Goal: Transaction & Acquisition: Purchase product/service

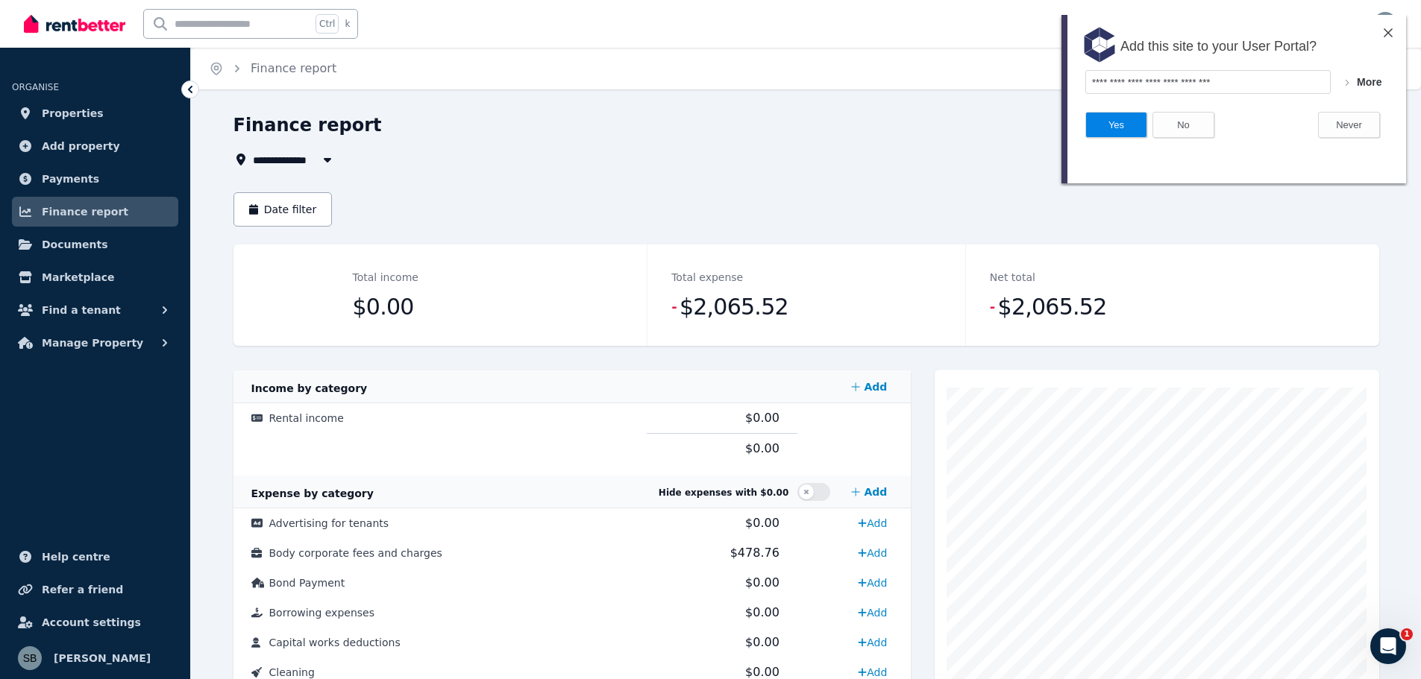
click at [1383, 31] on div "Add this site to your User Portal?" at bounding box center [1233, 42] width 345 height 55
click at [1390, 31] on img at bounding box center [1388, 32] width 9 height 9
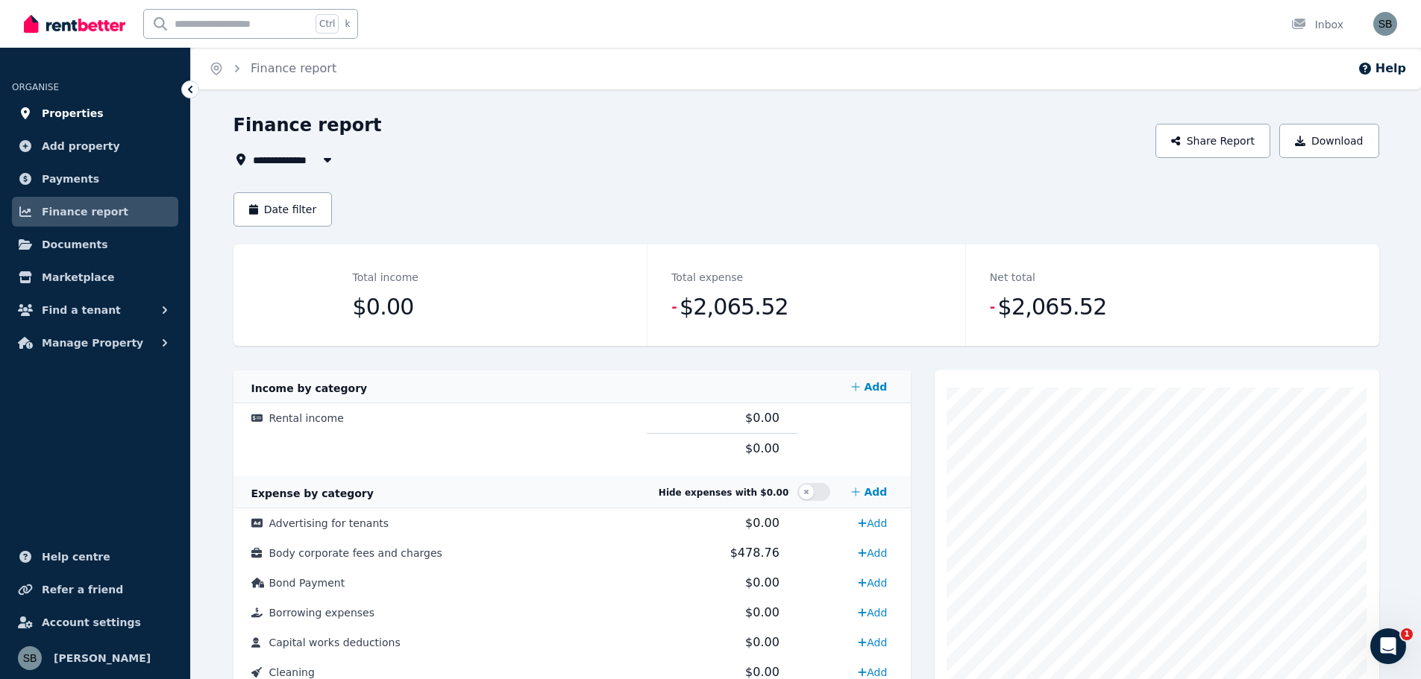
click at [85, 110] on span "Properties" at bounding box center [73, 113] width 62 height 18
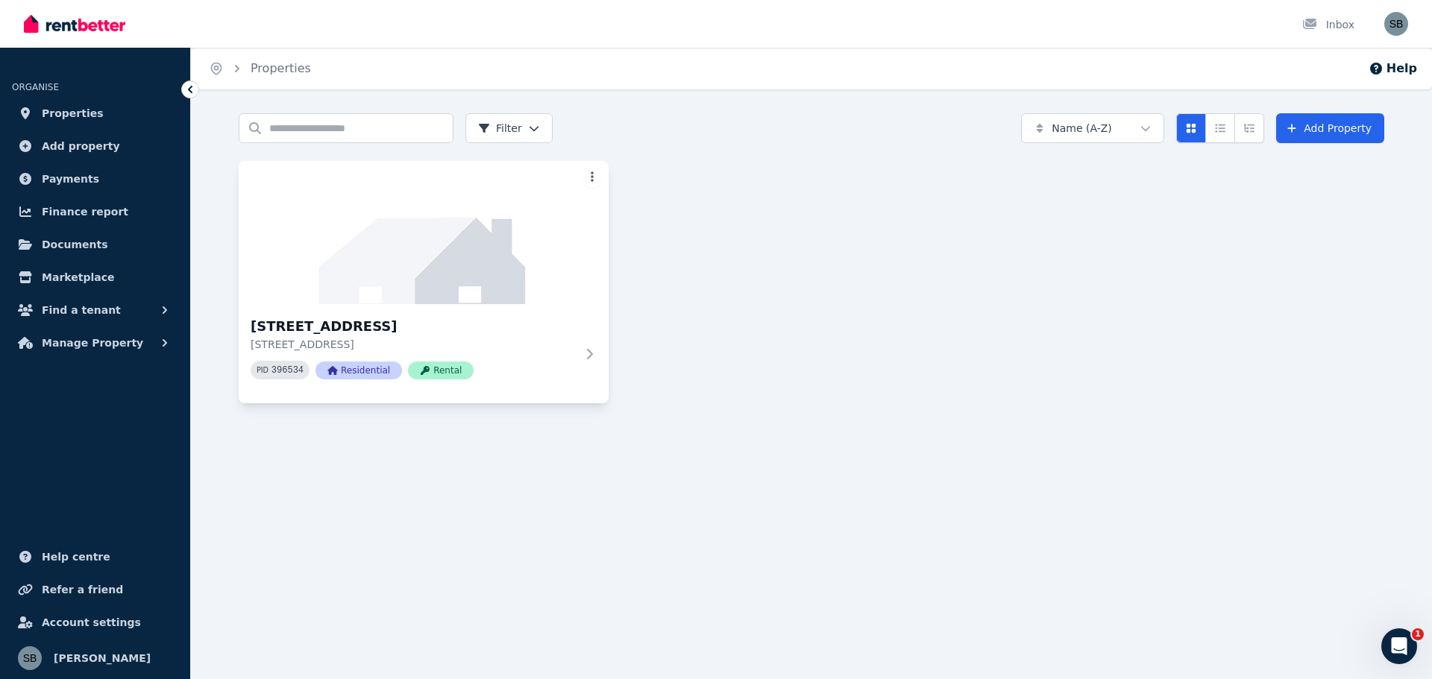
click at [596, 181] on html "Open main menu Inbox Open user menu ORGANISE Properties Add property Payments F…" at bounding box center [716, 339] width 1432 height 679
click at [765, 217] on html "Open main menu Inbox Open user menu ORGANISE Properties Add property Payments F…" at bounding box center [716, 339] width 1432 height 679
click at [302, 339] on p "[STREET_ADDRESS]" at bounding box center [413, 344] width 325 height 15
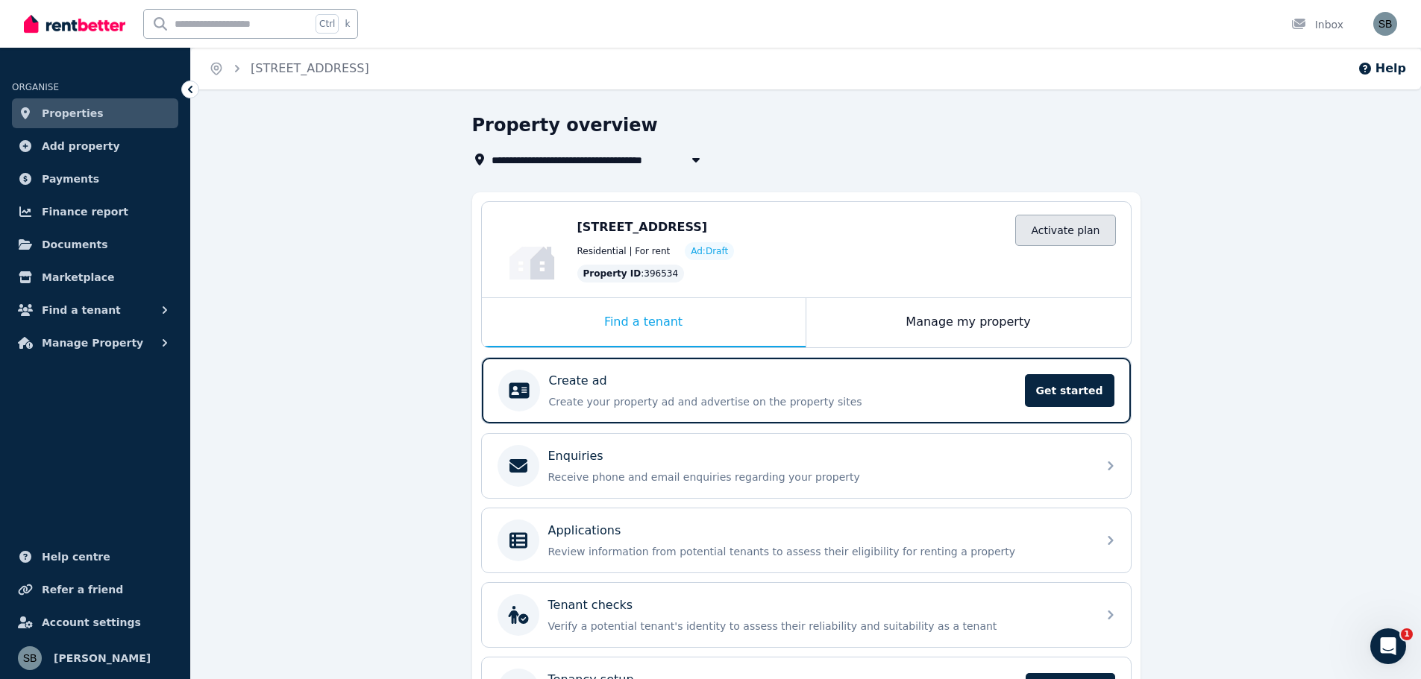
click at [1090, 233] on link "Activate plan" at bounding box center [1065, 230] width 100 height 31
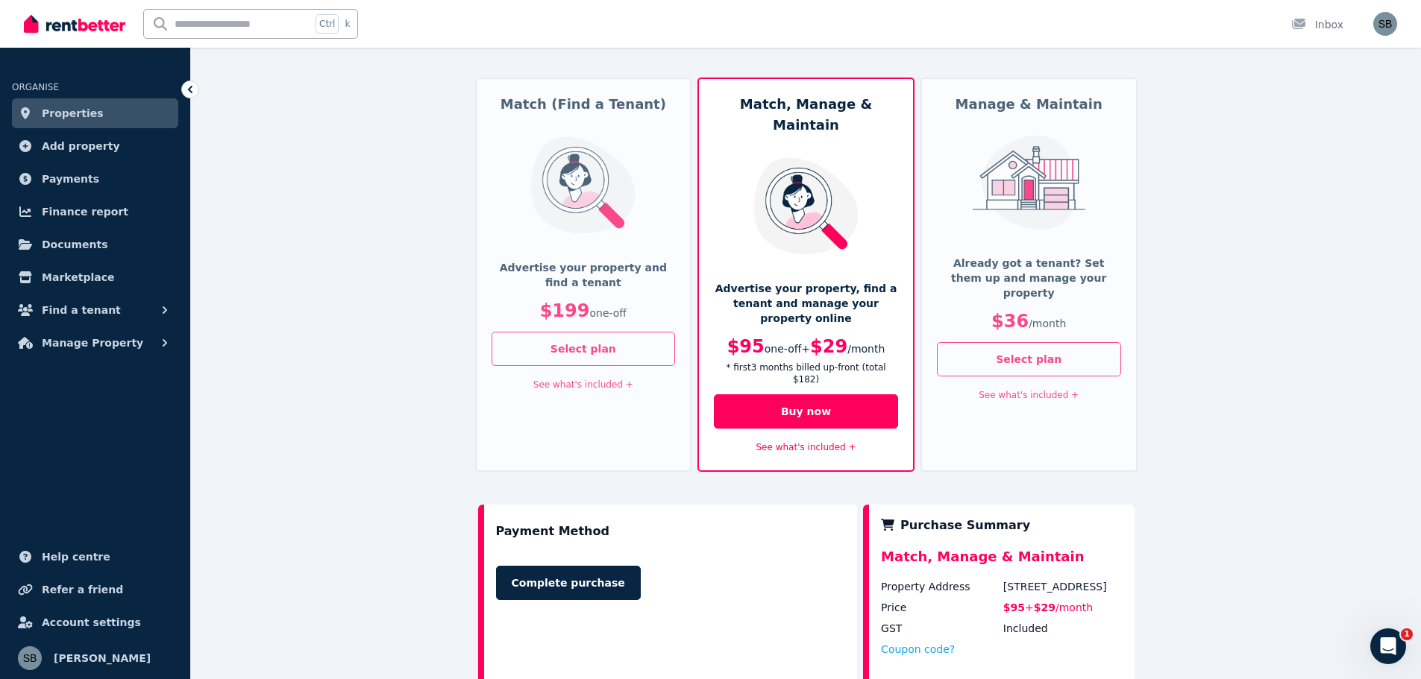
scroll to position [224, 0]
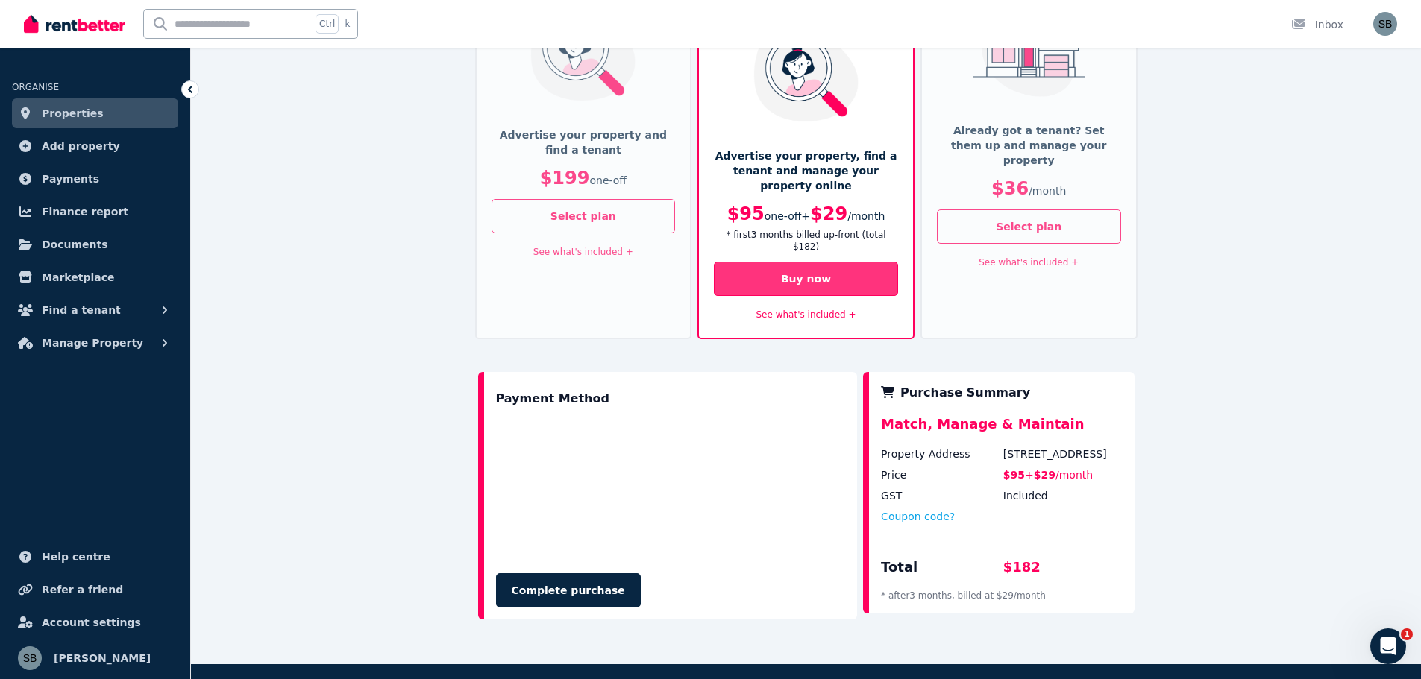
click at [860, 262] on button "Buy now" at bounding box center [806, 279] width 184 height 34
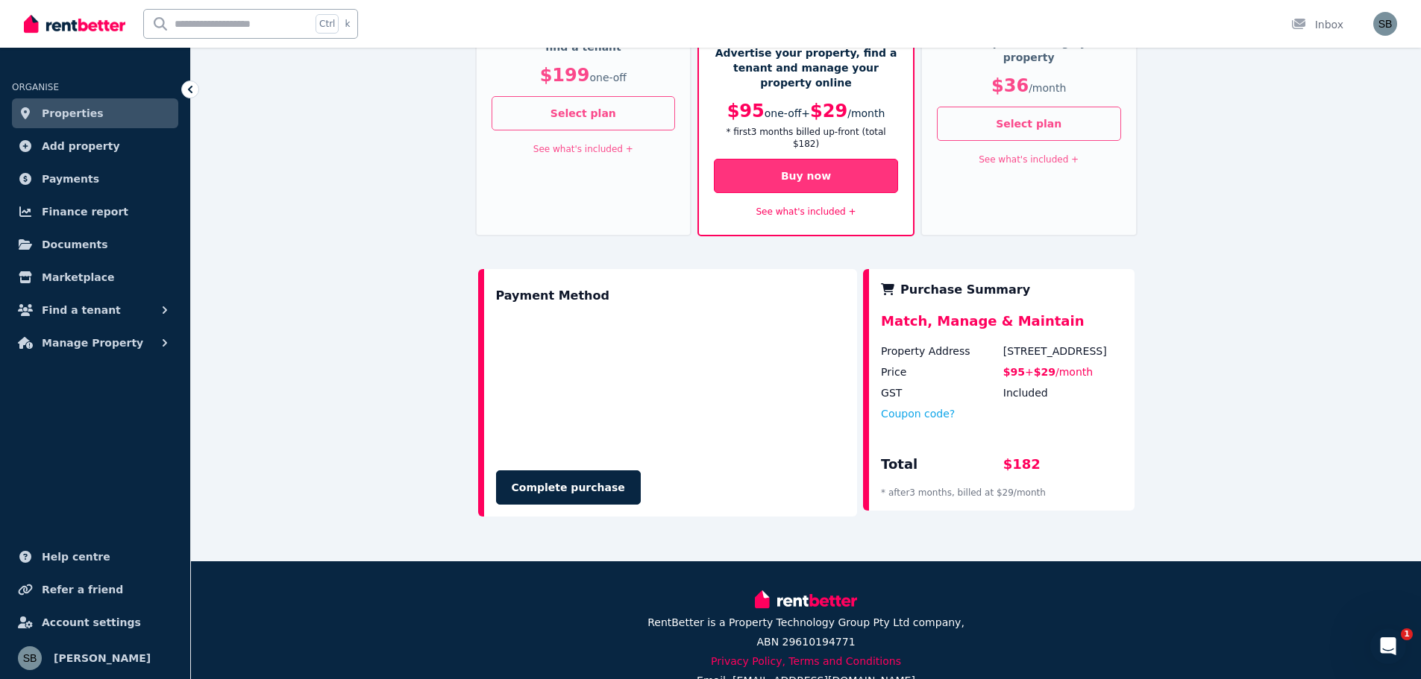
scroll to position [338, 0]
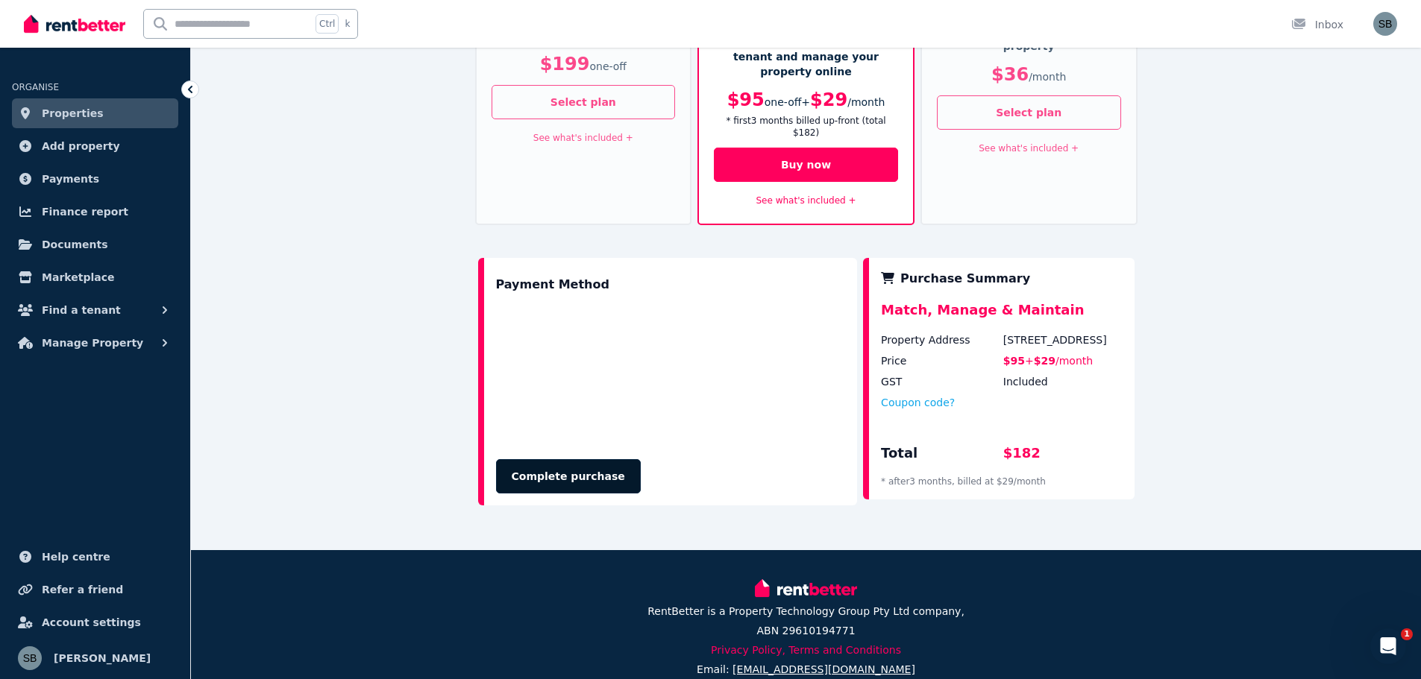
click at [568, 459] on button "Complete purchase" at bounding box center [568, 476] width 145 height 34
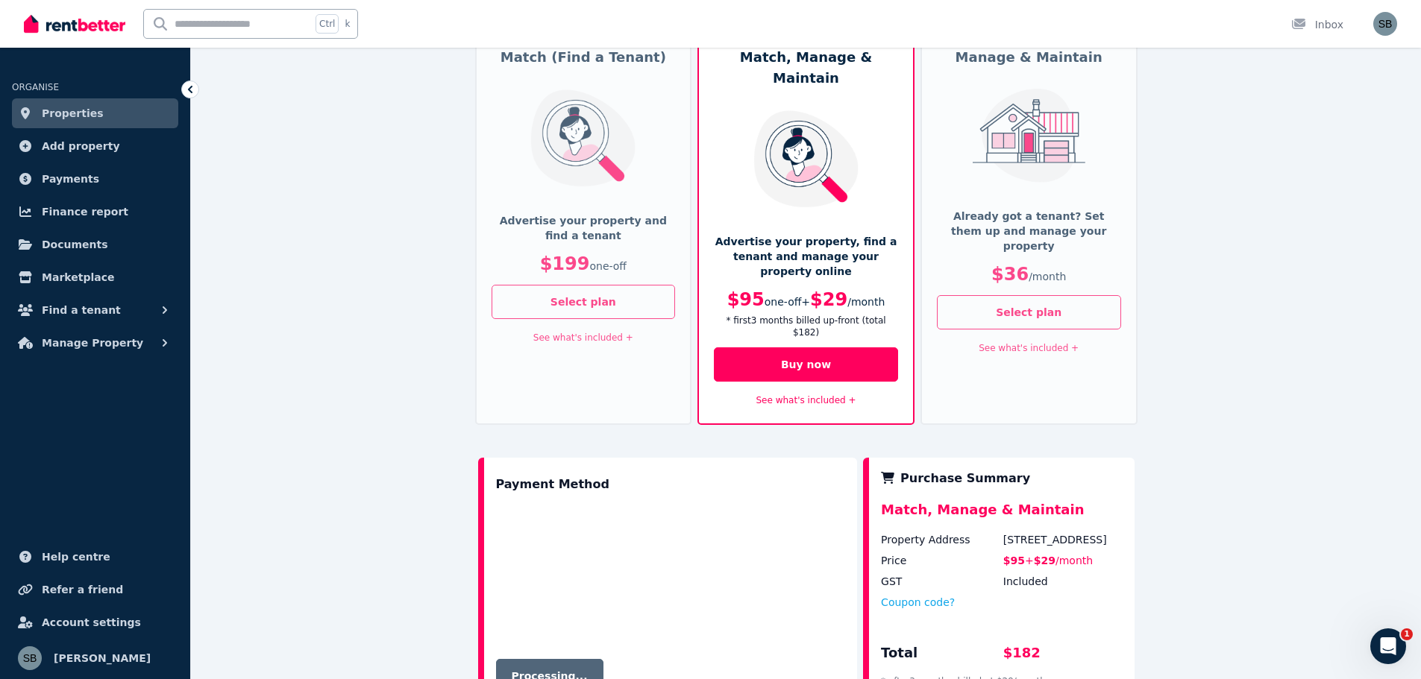
scroll to position [114, 0]
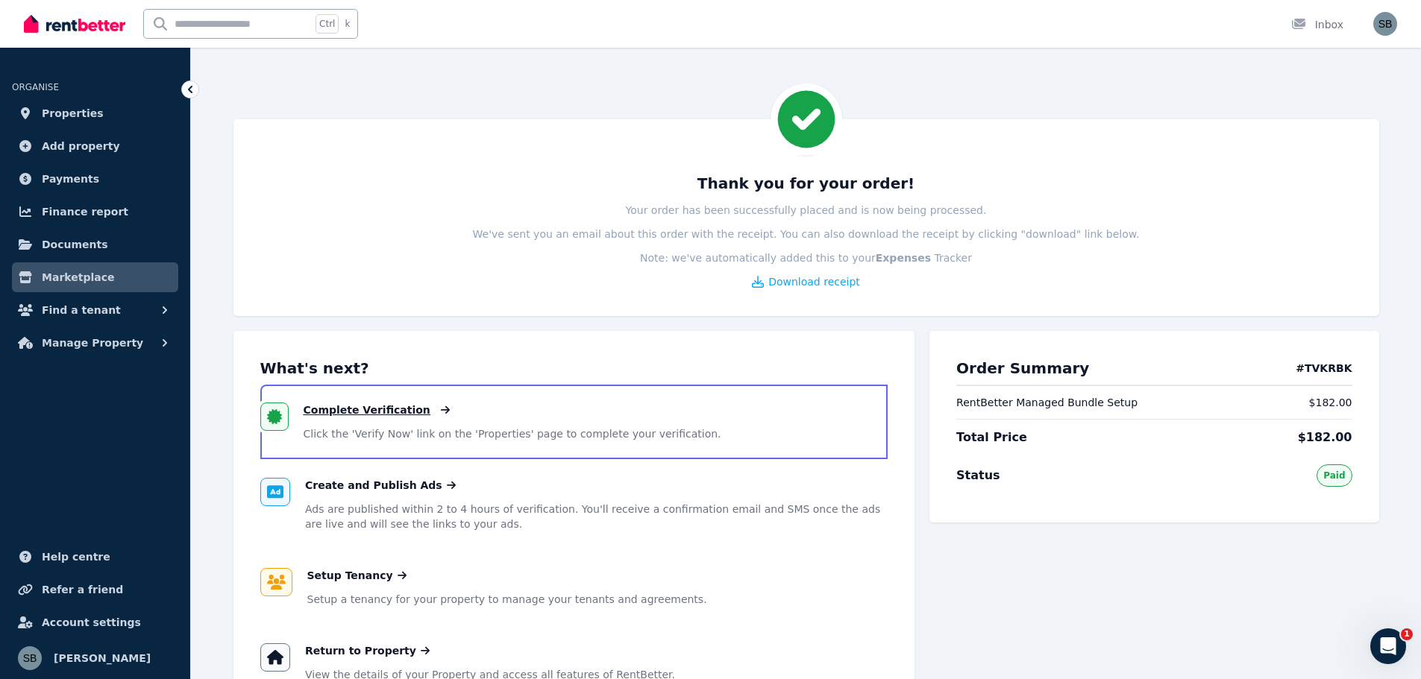
click at [369, 412] on span "Complete Verification" at bounding box center [367, 410] width 127 height 15
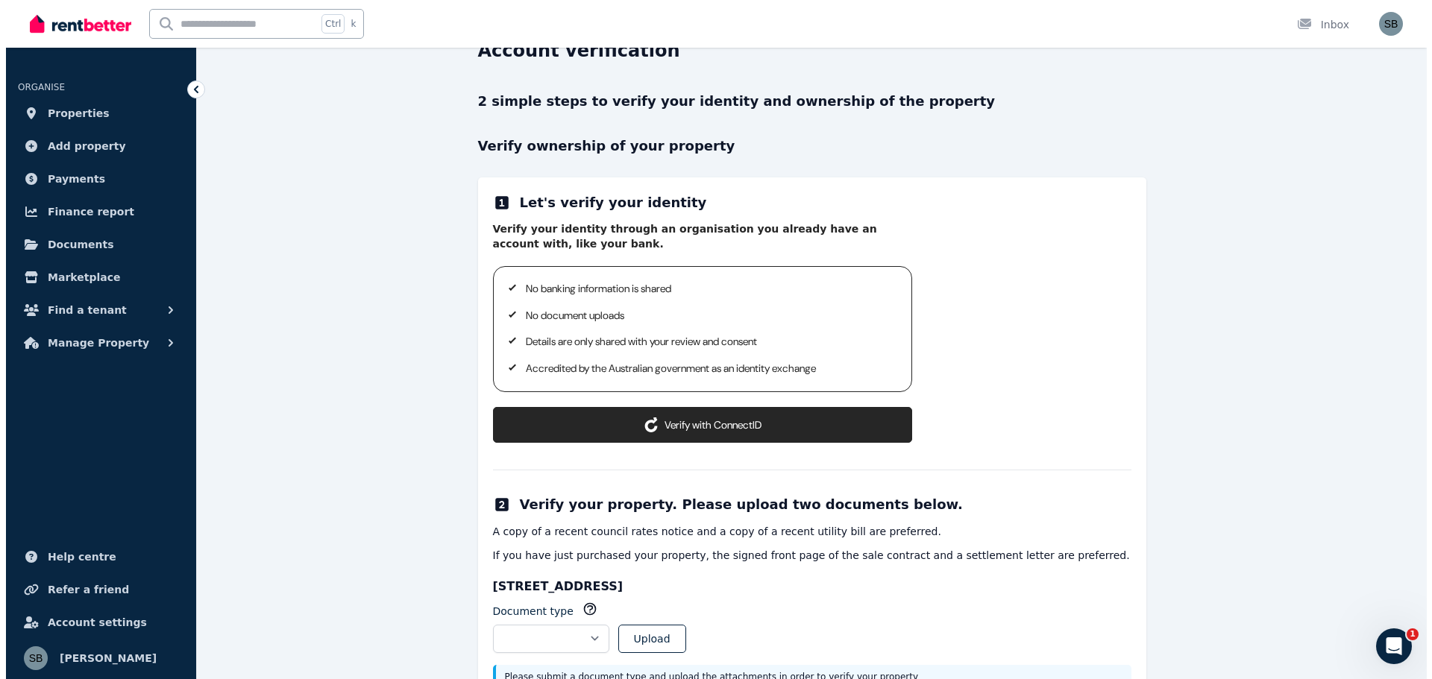
scroll to position [140, 0]
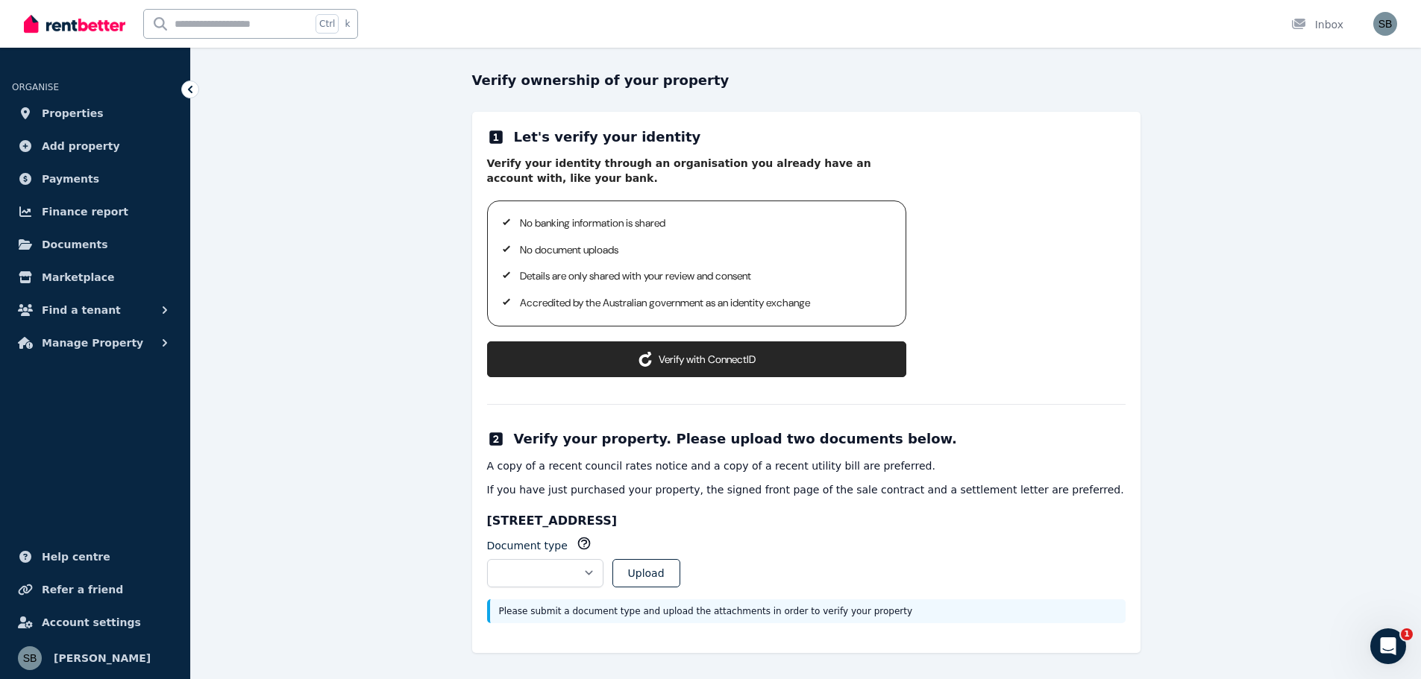
click at [693, 363] on button "Verify with ConnectID" at bounding box center [696, 360] width 419 height 36
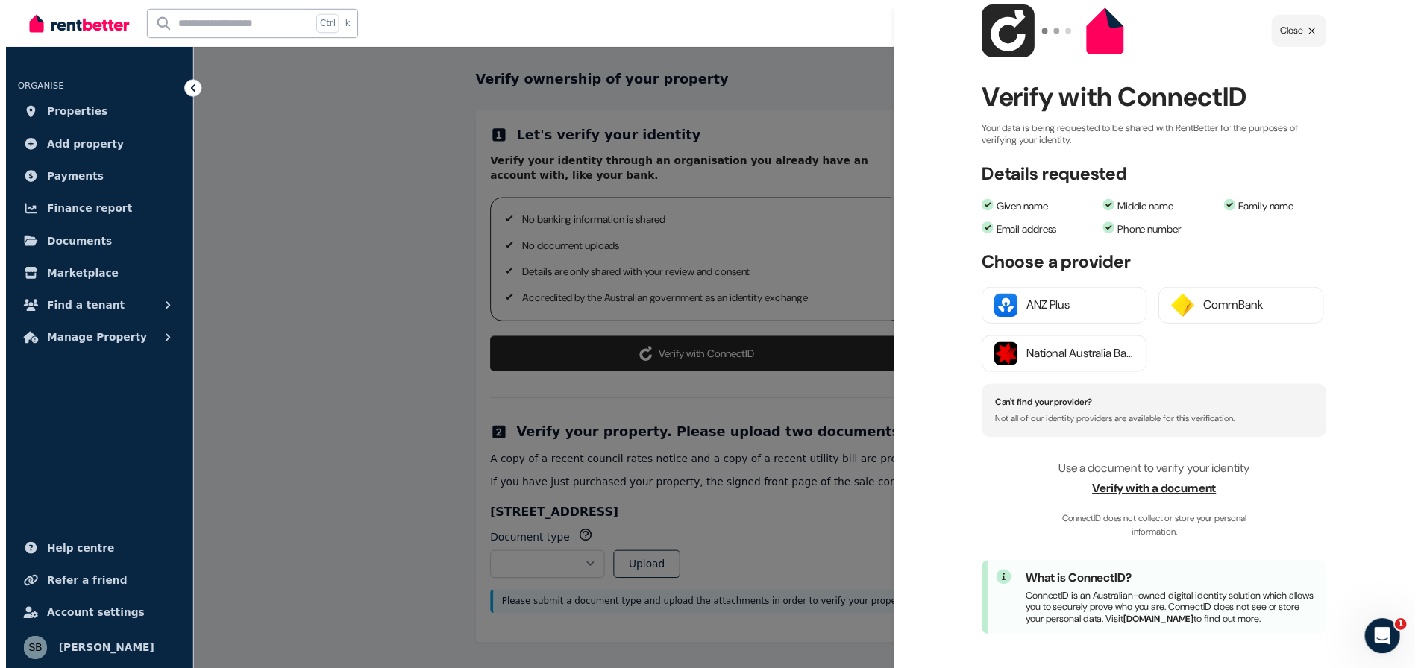
scroll to position [62, 0]
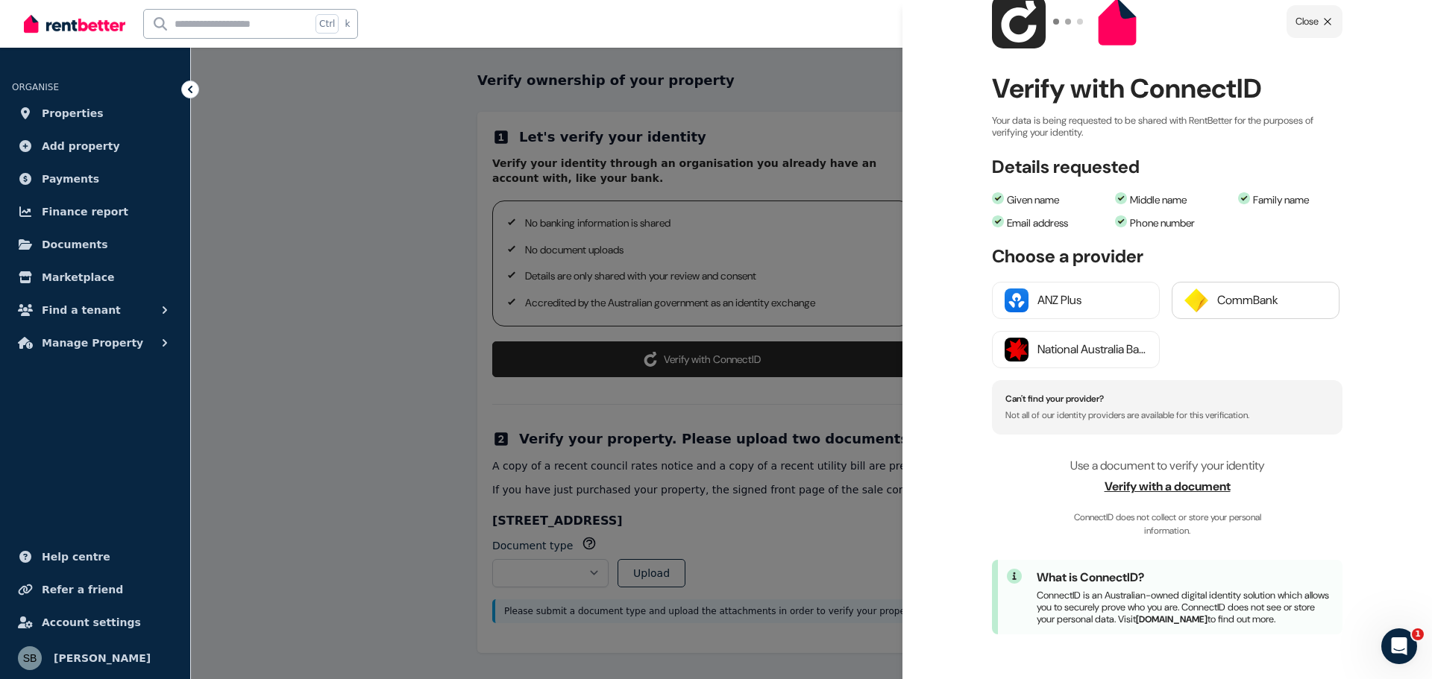
click at [1224, 292] on div "CommBank" at bounding box center [1272, 301] width 110 height 18
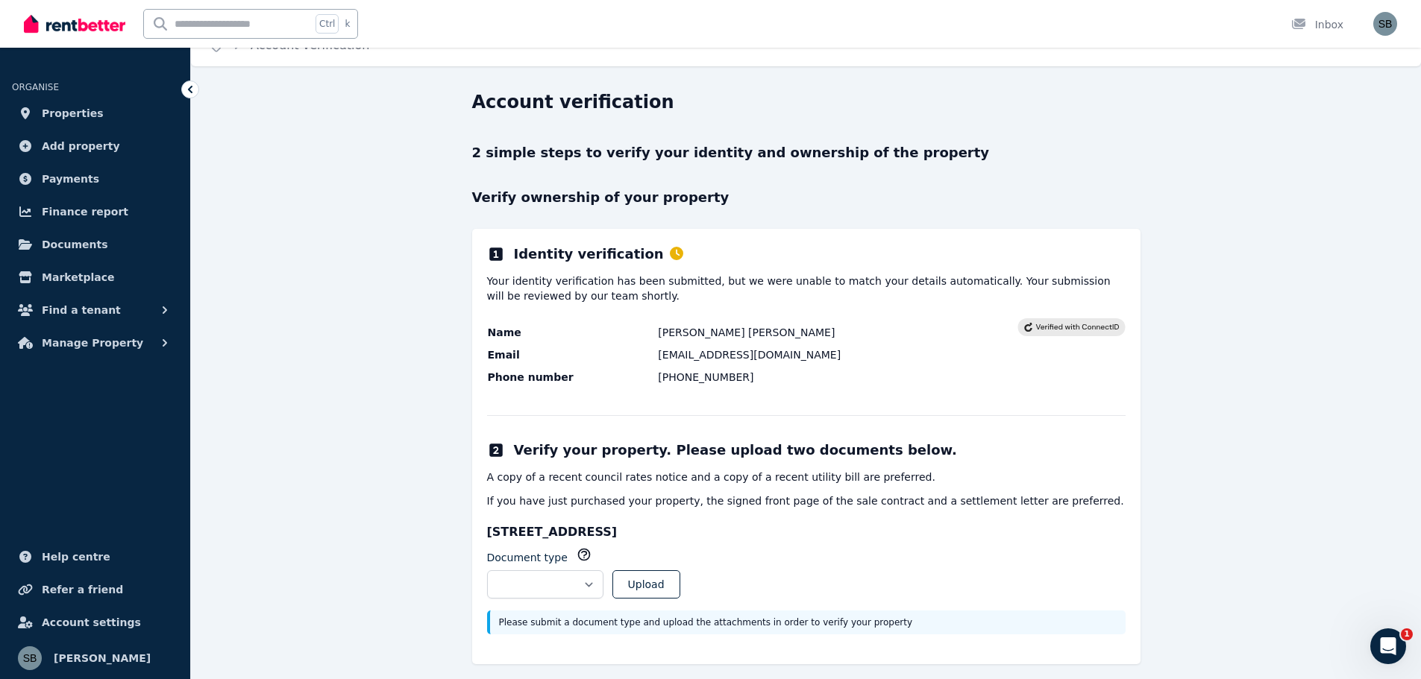
scroll to position [34, 0]
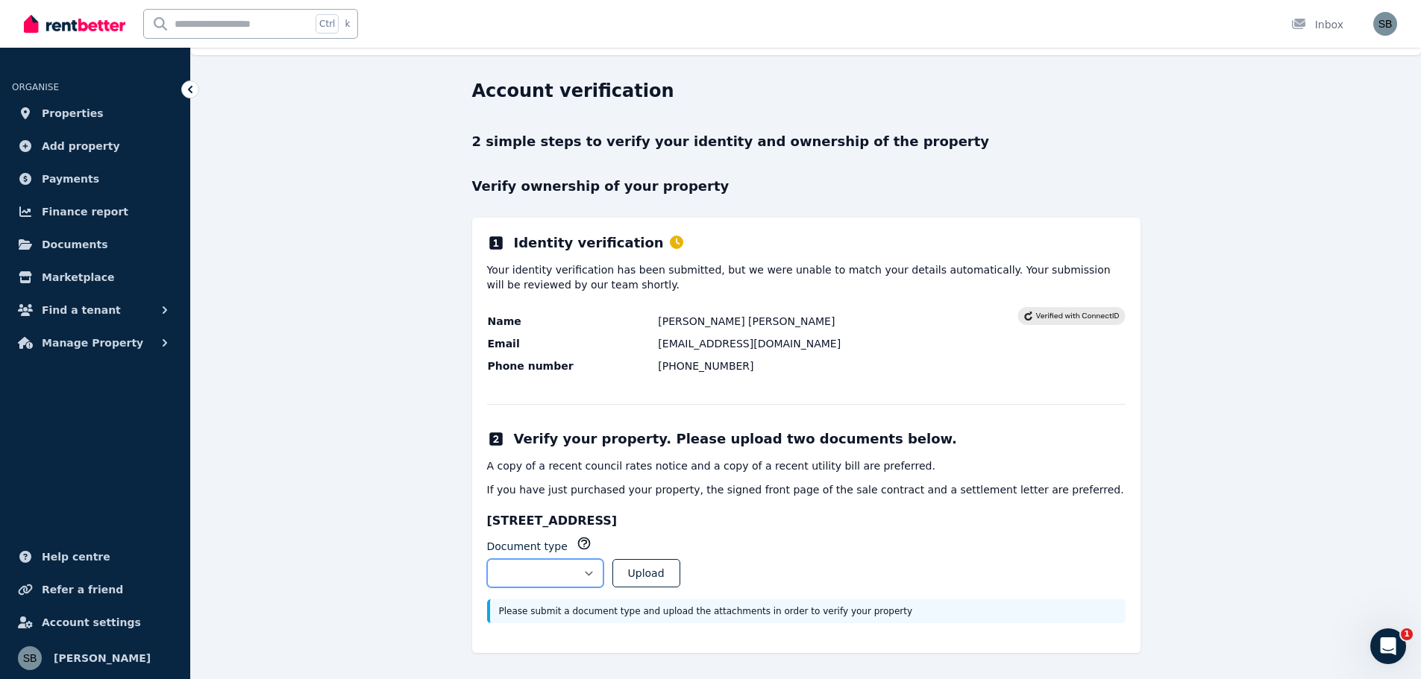
click at [583, 586] on select "**********" at bounding box center [545, 573] width 116 height 28
select select "**********"
click at [487, 559] on select "**********" at bounding box center [545, 573] width 116 height 28
click at [671, 576] on button "Upload" at bounding box center [646, 573] width 68 height 28
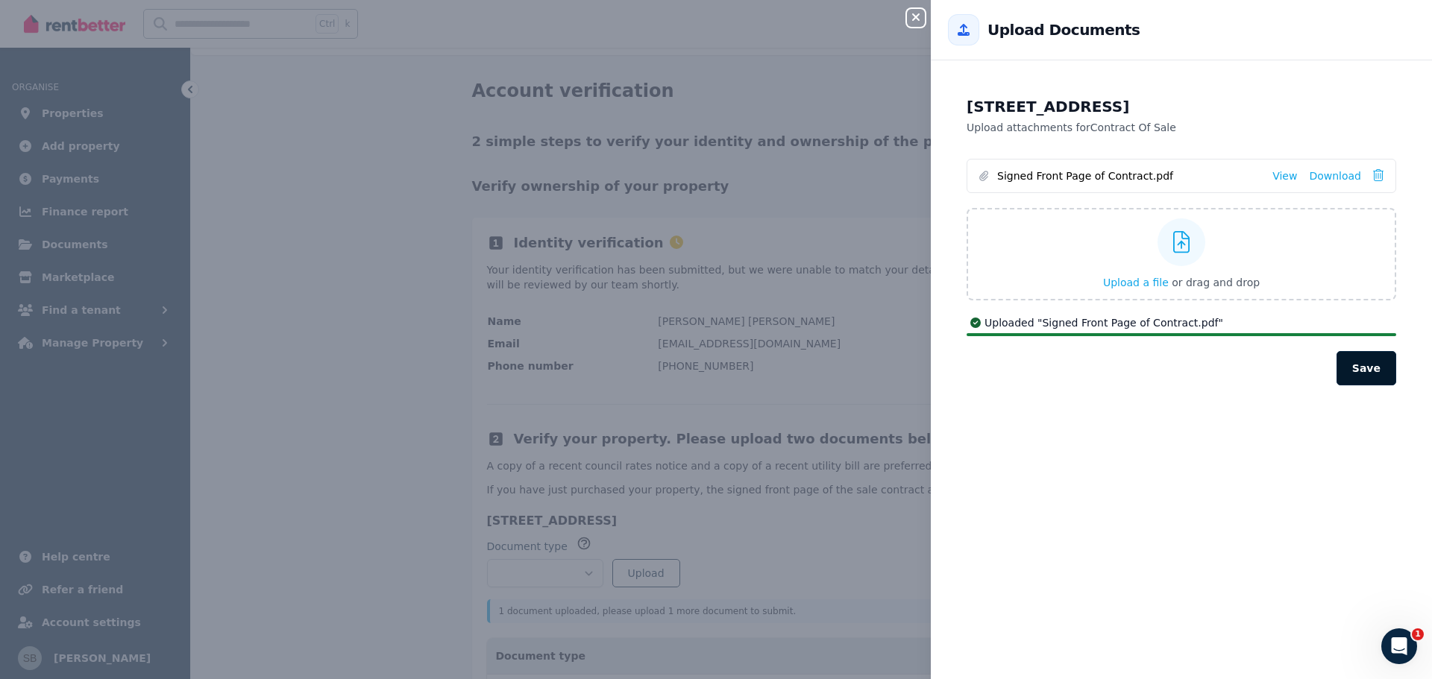
click at [1367, 365] on button "Save" at bounding box center [1367, 368] width 60 height 34
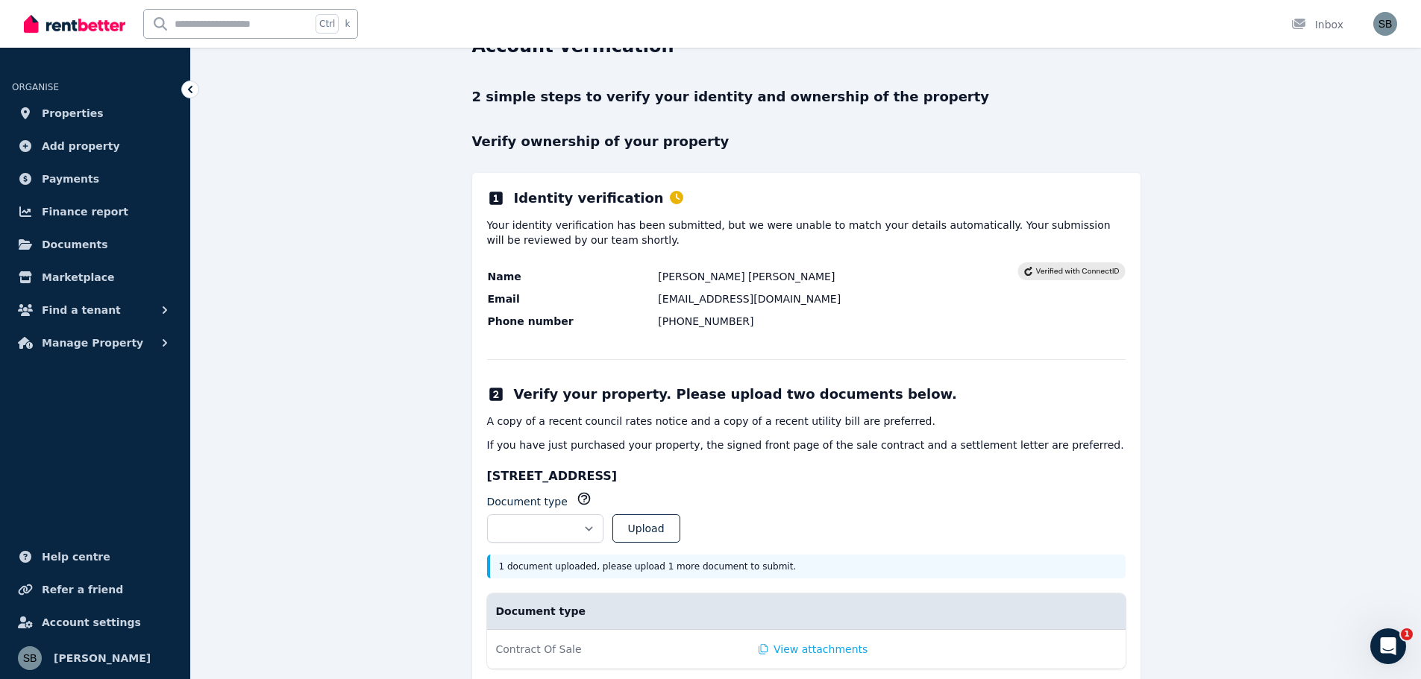
scroll to position [125, 0]
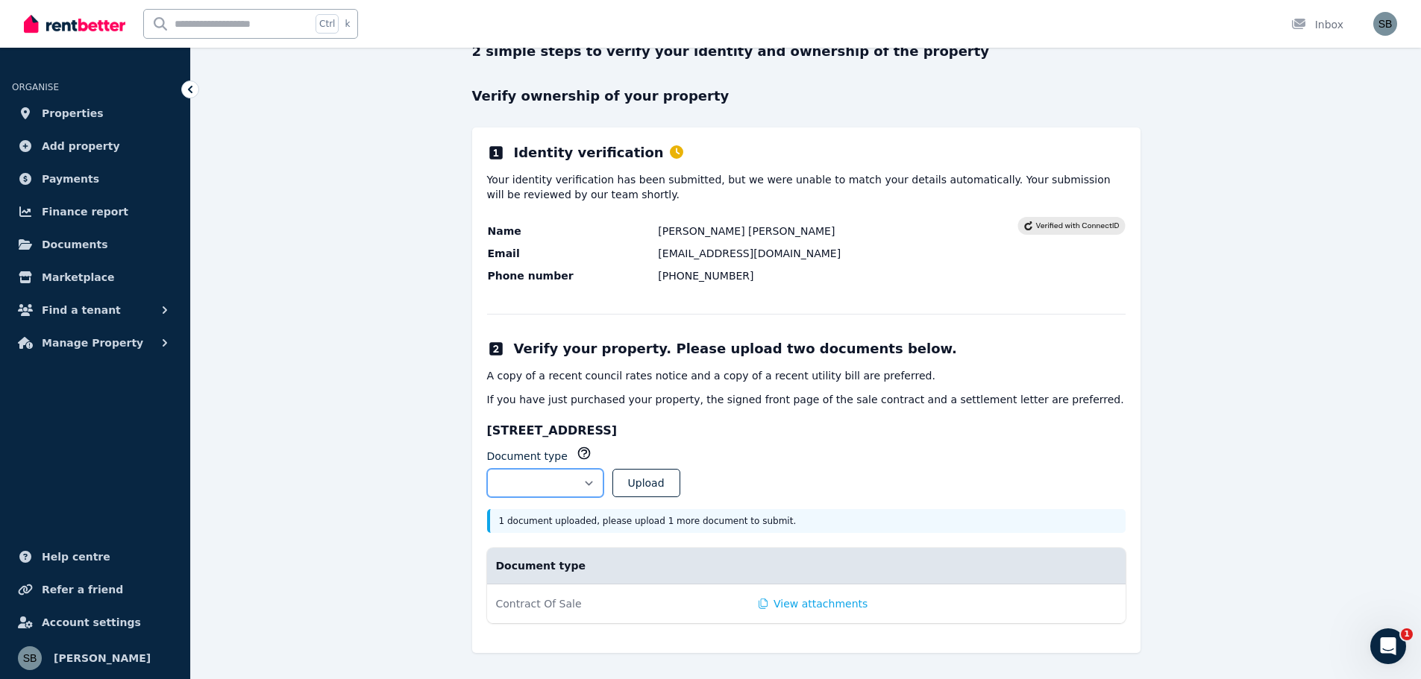
click at [603, 482] on select "**********" at bounding box center [545, 483] width 116 height 28
select select "**********"
click at [487, 469] on select "**********" at bounding box center [545, 483] width 116 height 28
click at [680, 479] on button "Upload" at bounding box center [646, 483] width 68 height 28
select select
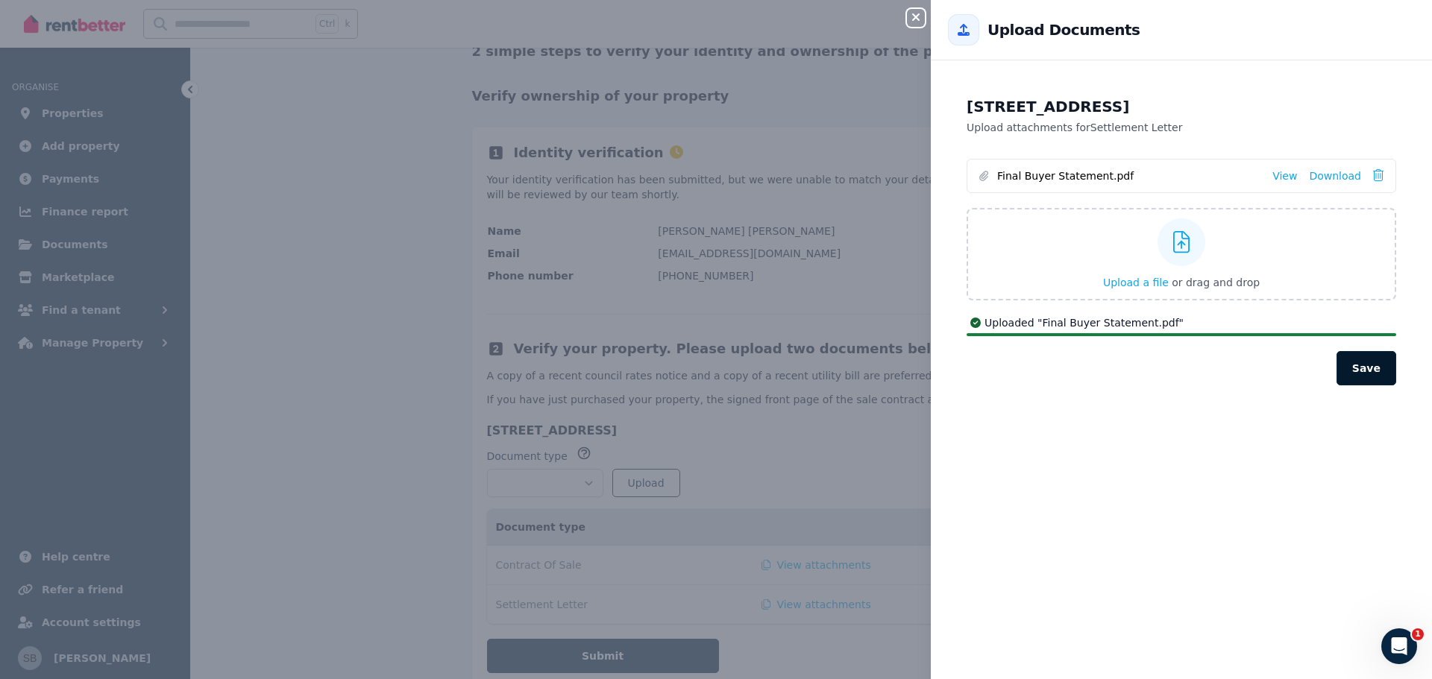
click at [1357, 362] on button "Save" at bounding box center [1367, 368] width 60 height 34
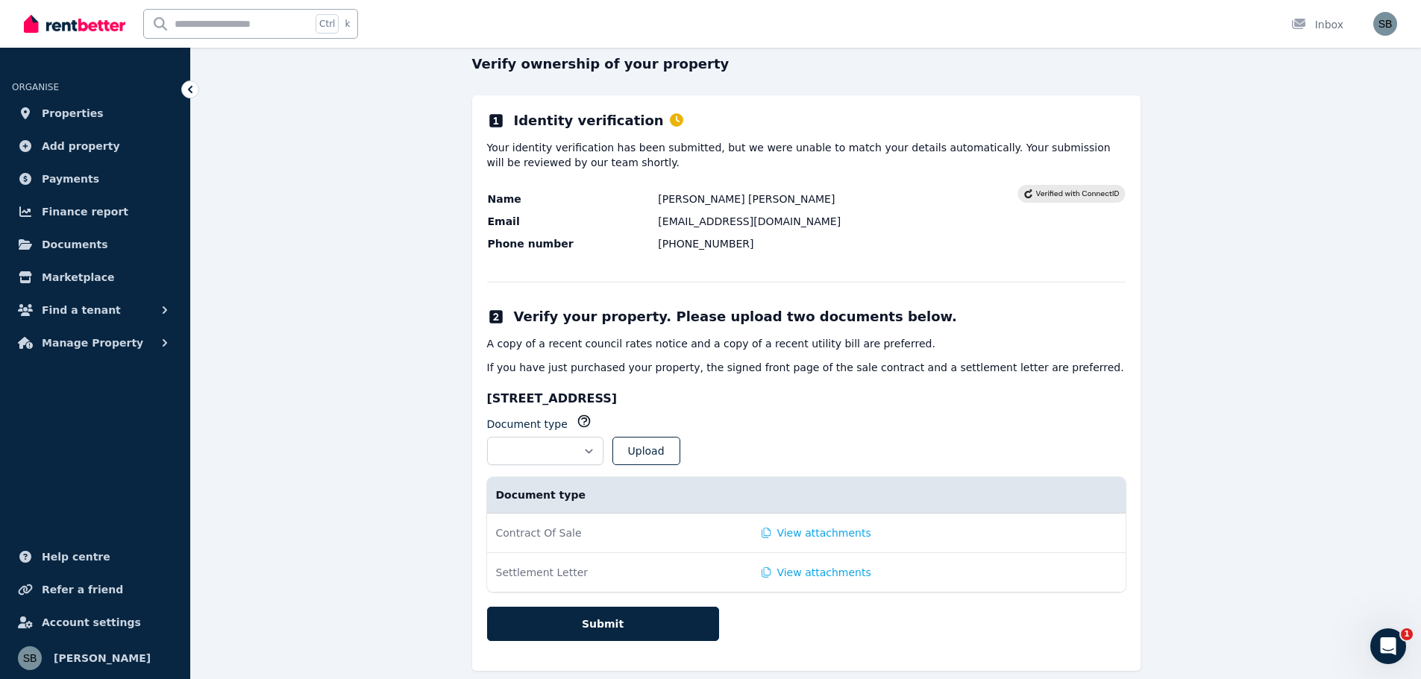
scroll to position [175, 0]
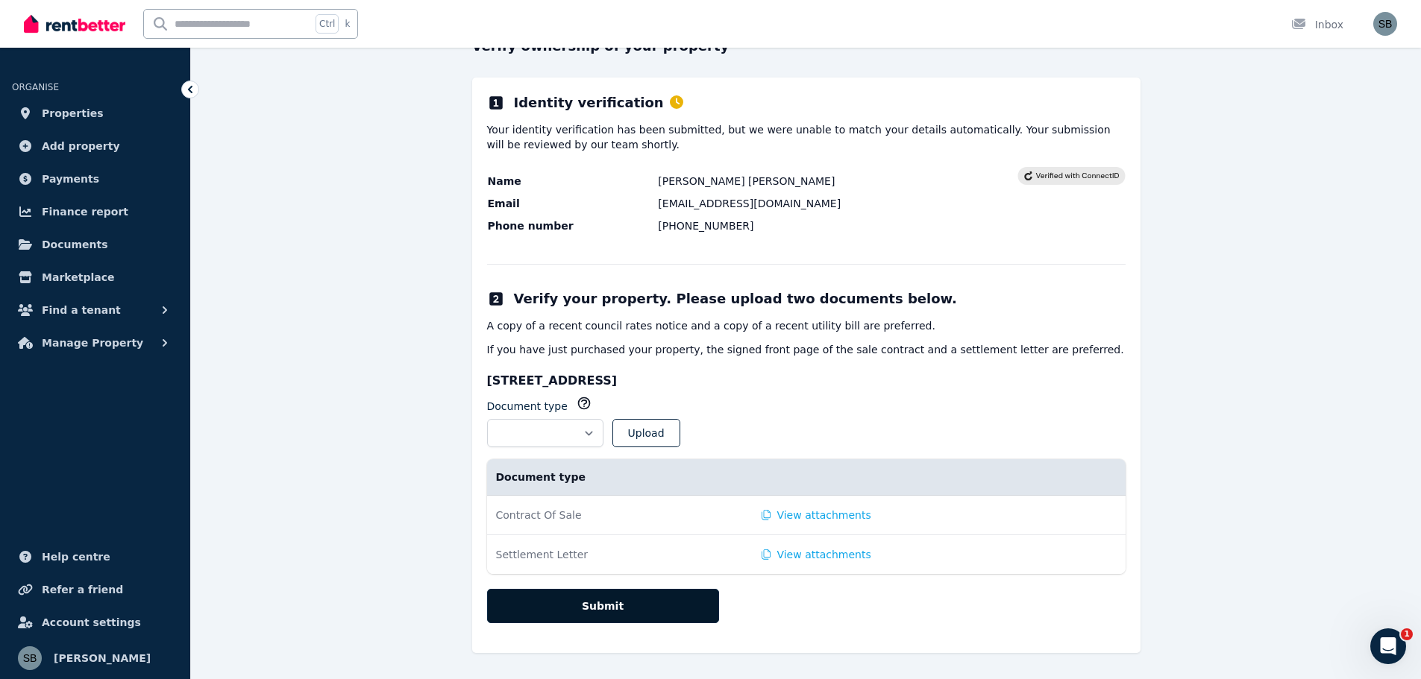
click at [617, 613] on button "Submit" at bounding box center [603, 606] width 232 height 34
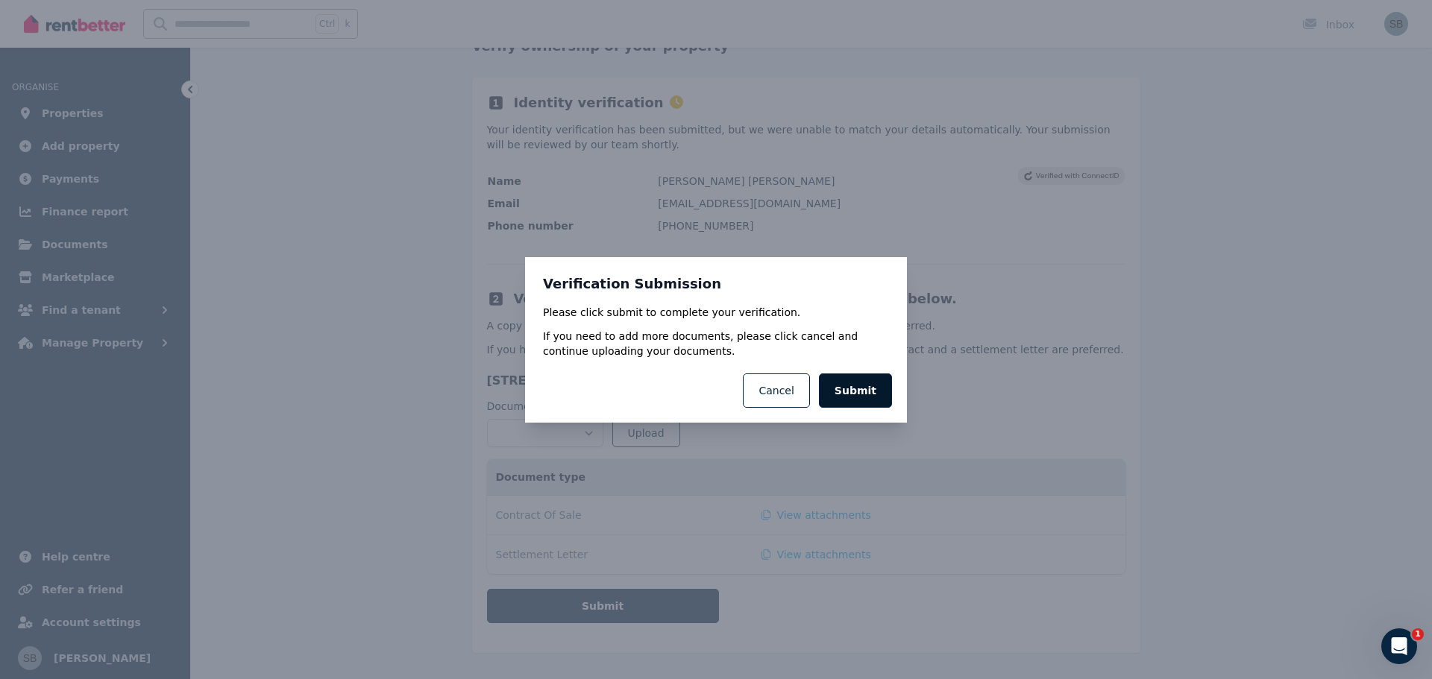
click at [856, 384] on button "Submit" at bounding box center [855, 391] width 73 height 34
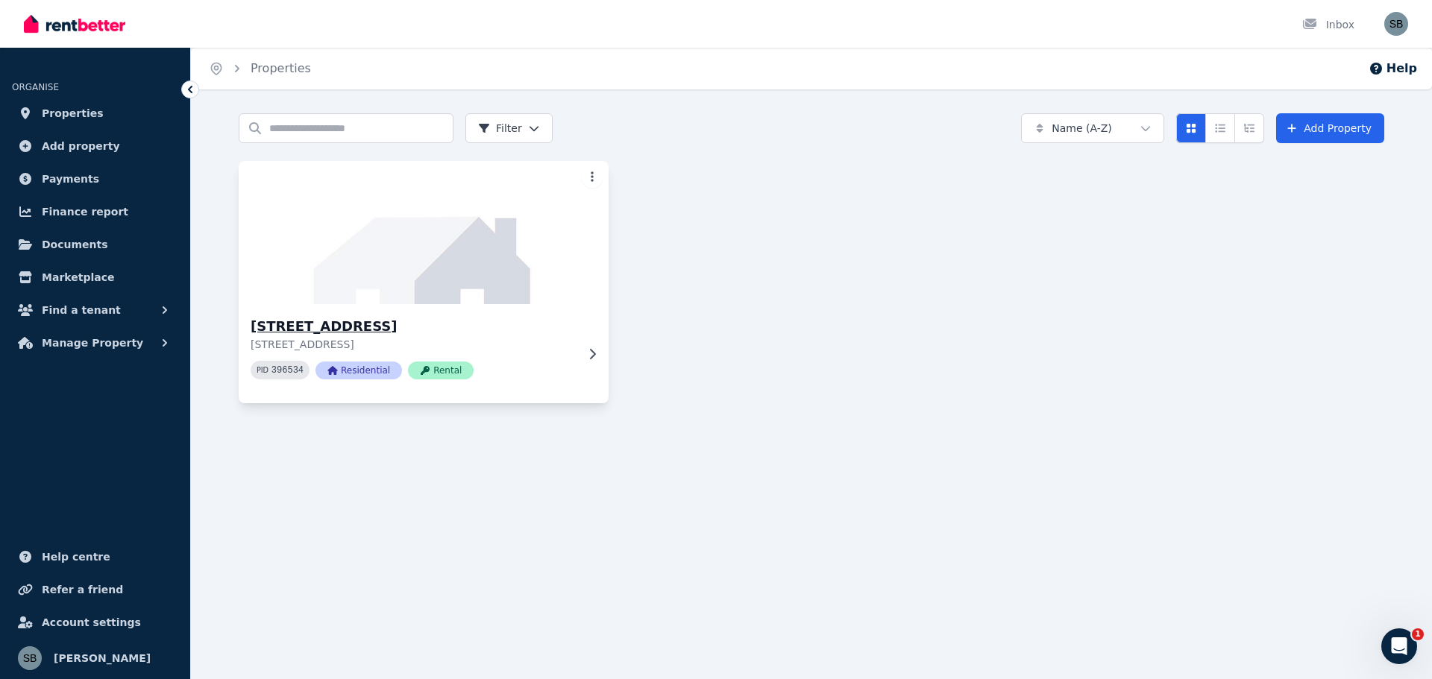
click at [539, 183] on img at bounding box center [424, 232] width 389 height 151
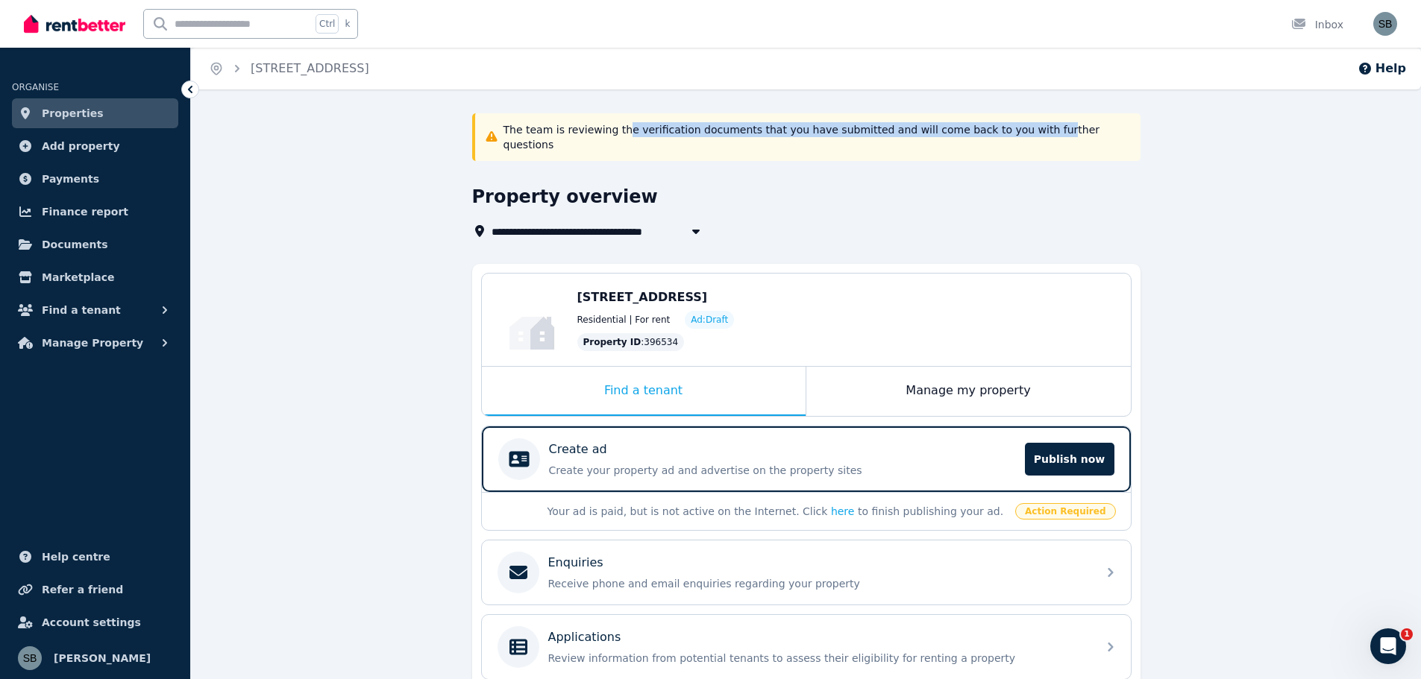
drag, startPoint x: 614, startPoint y: 130, endPoint x: 1003, endPoint y: 126, distance: 389.4
click at [1003, 126] on p "The team is reviewing the verification documents that you have submitted and wi…" at bounding box center [817, 137] width 628 height 30
click at [1002, 127] on p "The team is reviewing the verification documents that you have submitted and wi…" at bounding box center [817, 137] width 628 height 30
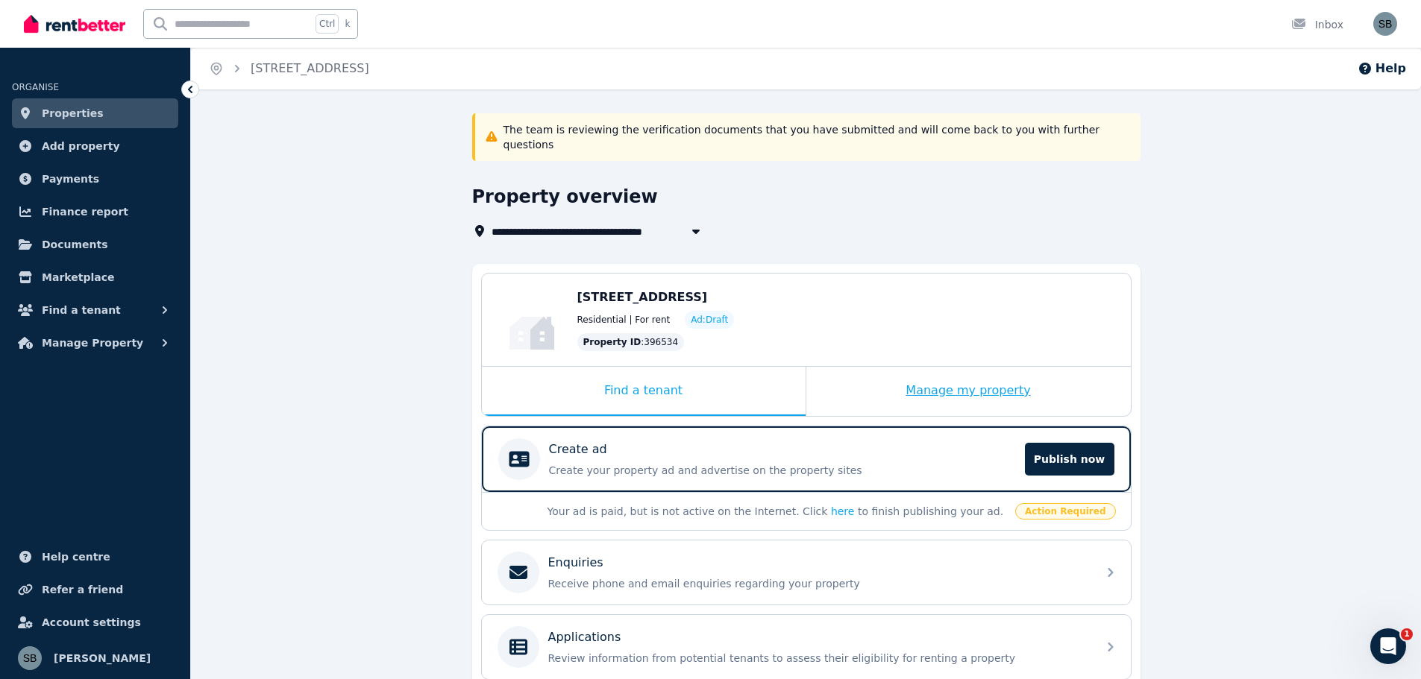
click at [904, 380] on div "Manage my property" at bounding box center [968, 391] width 324 height 49
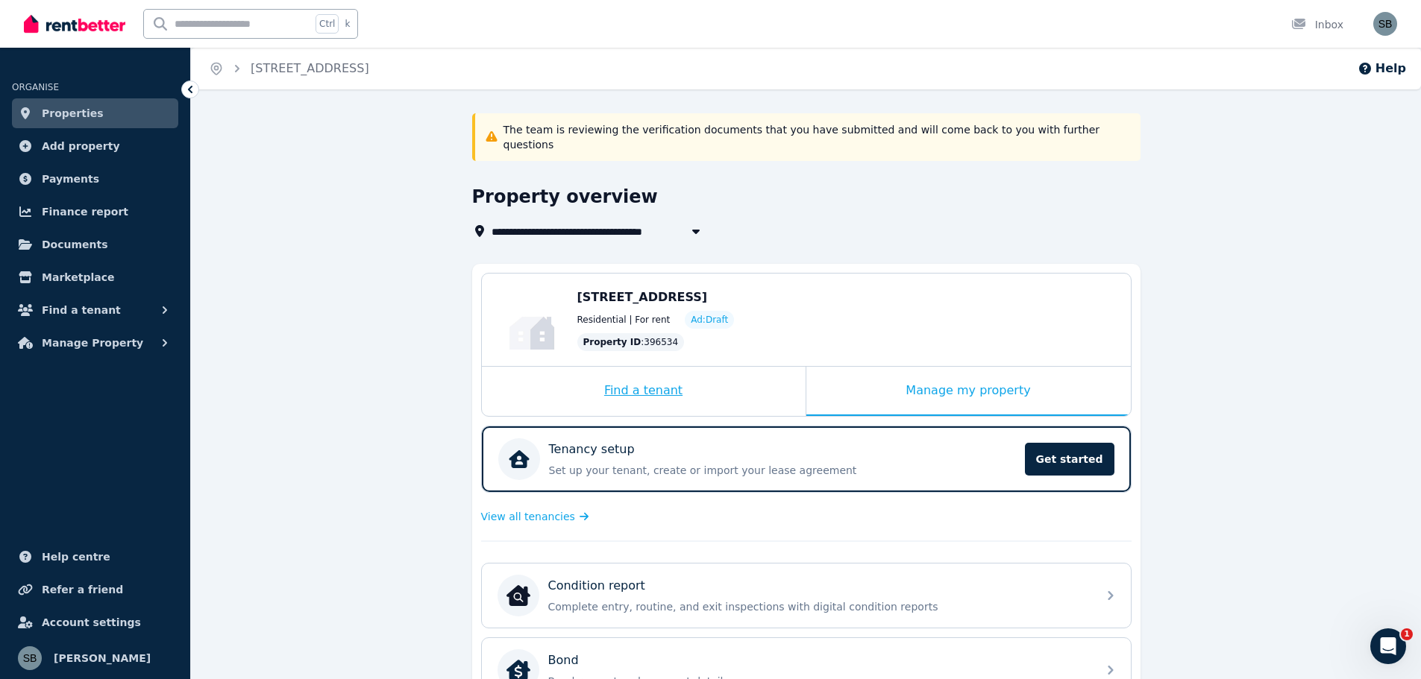
click at [718, 374] on div "Find a tenant" at bounding box center [644, 391] width 324 height 49
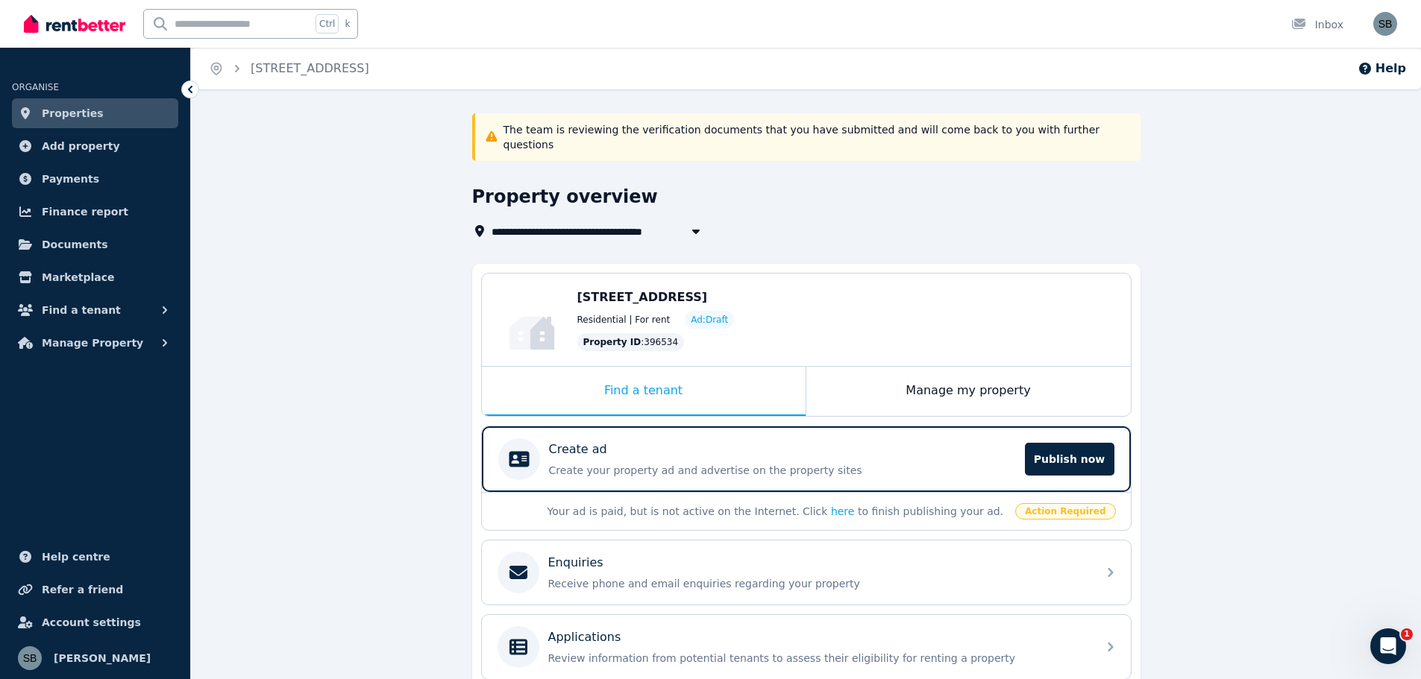
click at [339, 357] on div "**********" at bounding box center [806, 504] width 1230 height 782
click at [80, 623] on span "Account settings" at bounding box center [91, 623] width 99 height 18
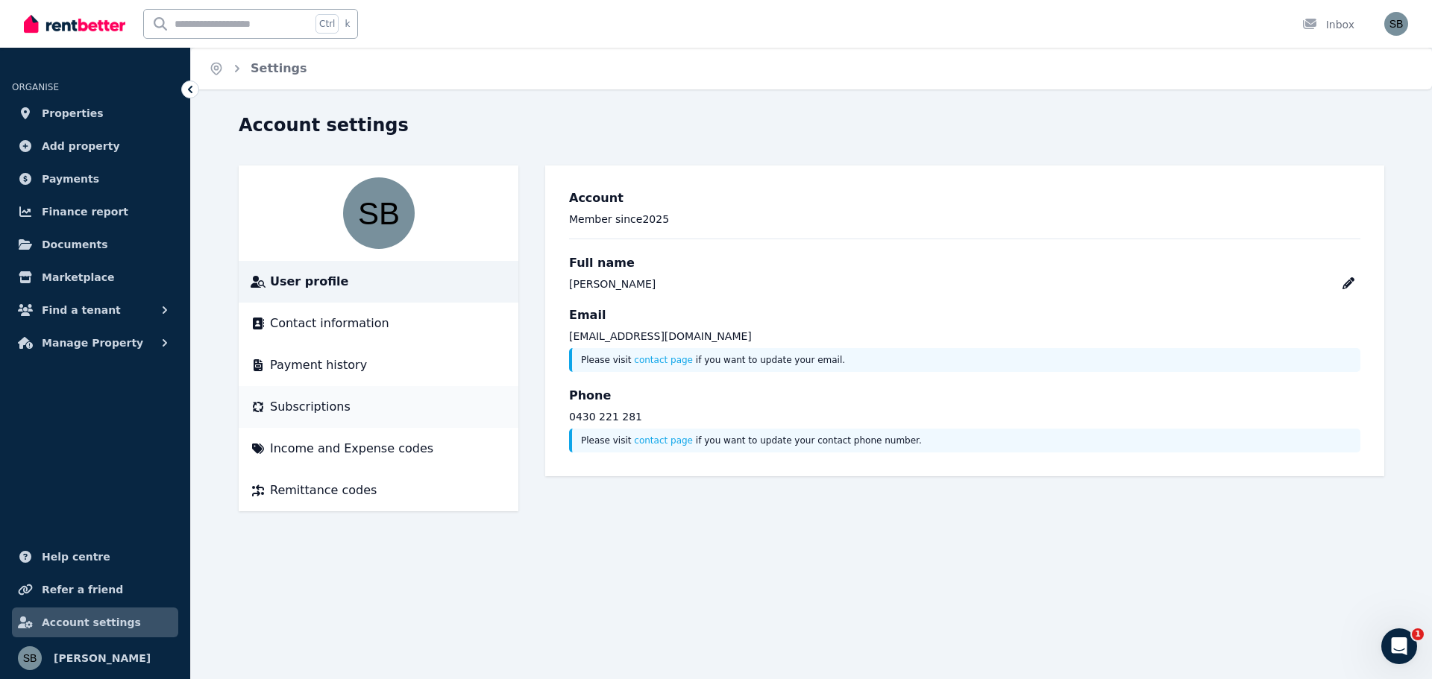
click at [355, 407] on div "Subscriptions" at bounding box center [379, 407] width 256 height 18
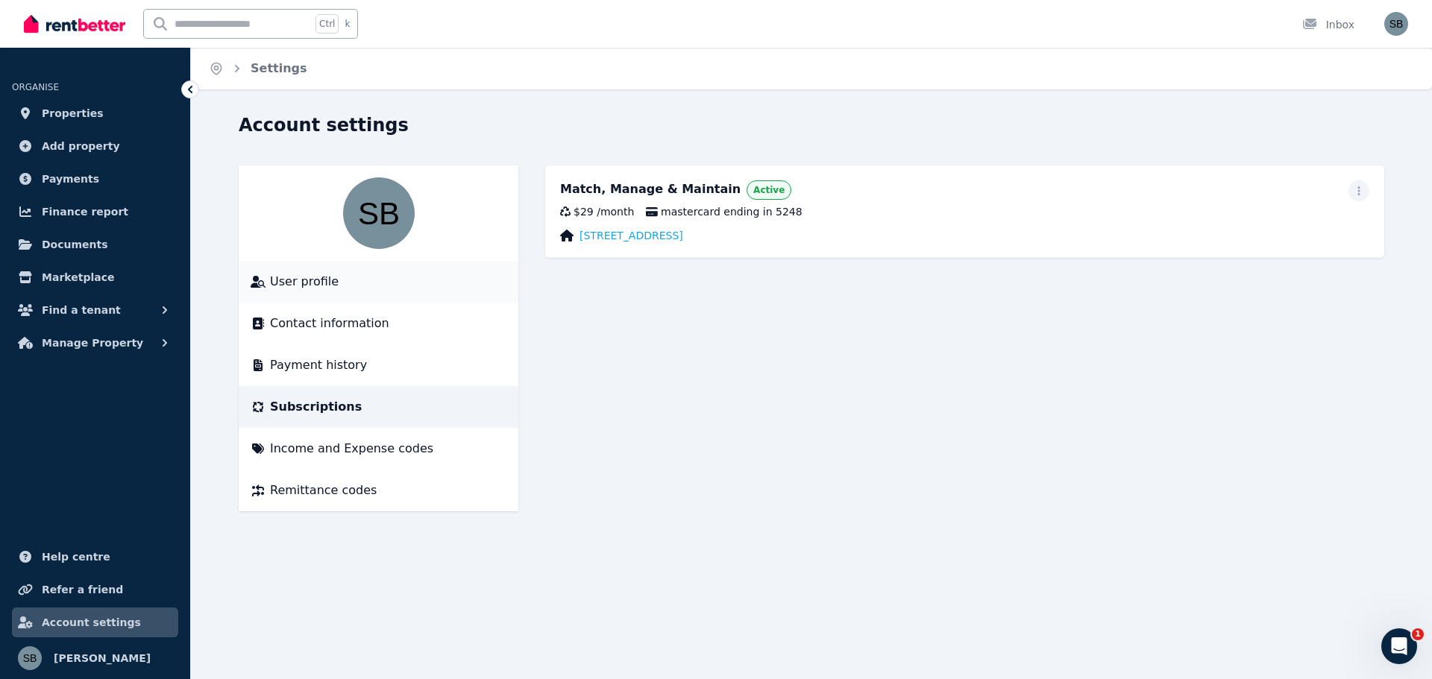
click at [321, 283] on span "User profile" at bounding box center [304, 282] width 69 height 18
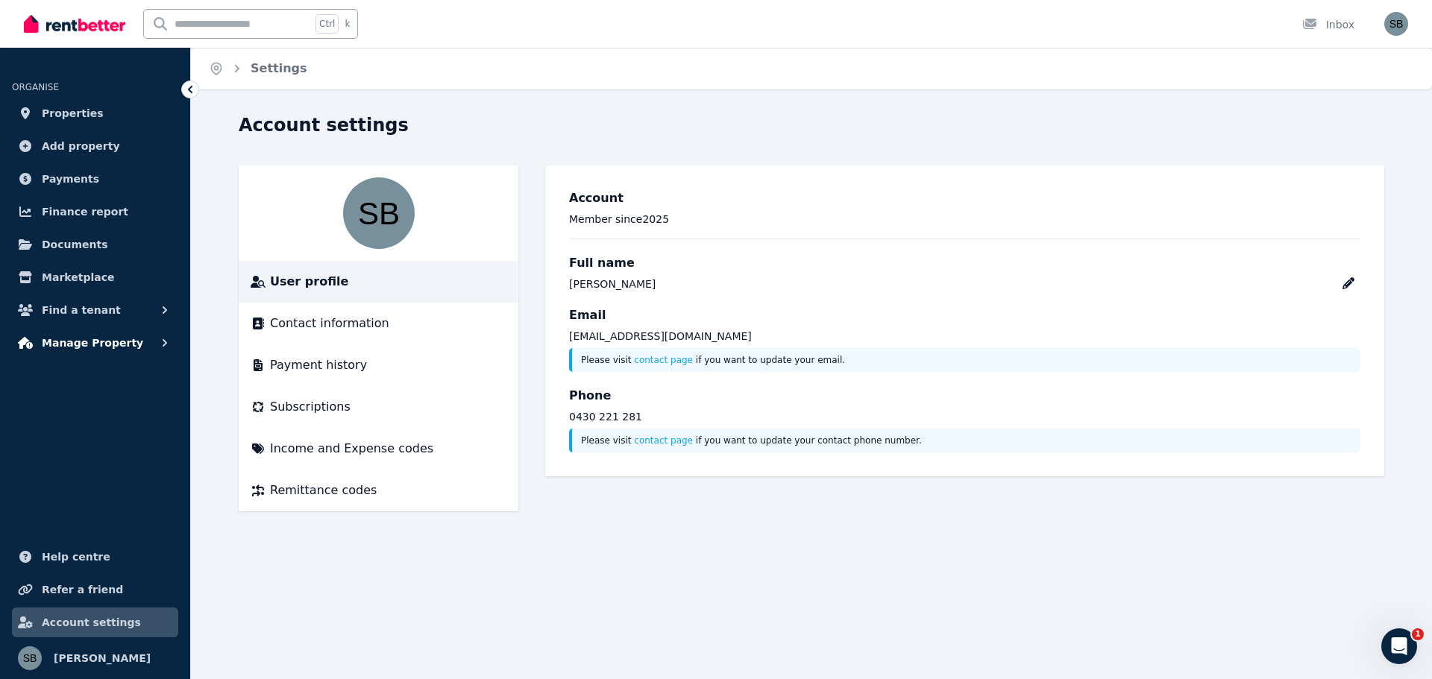
click at [128, 336] on button "Manage Property" at bounding box center [95, 343] width 166 height 30
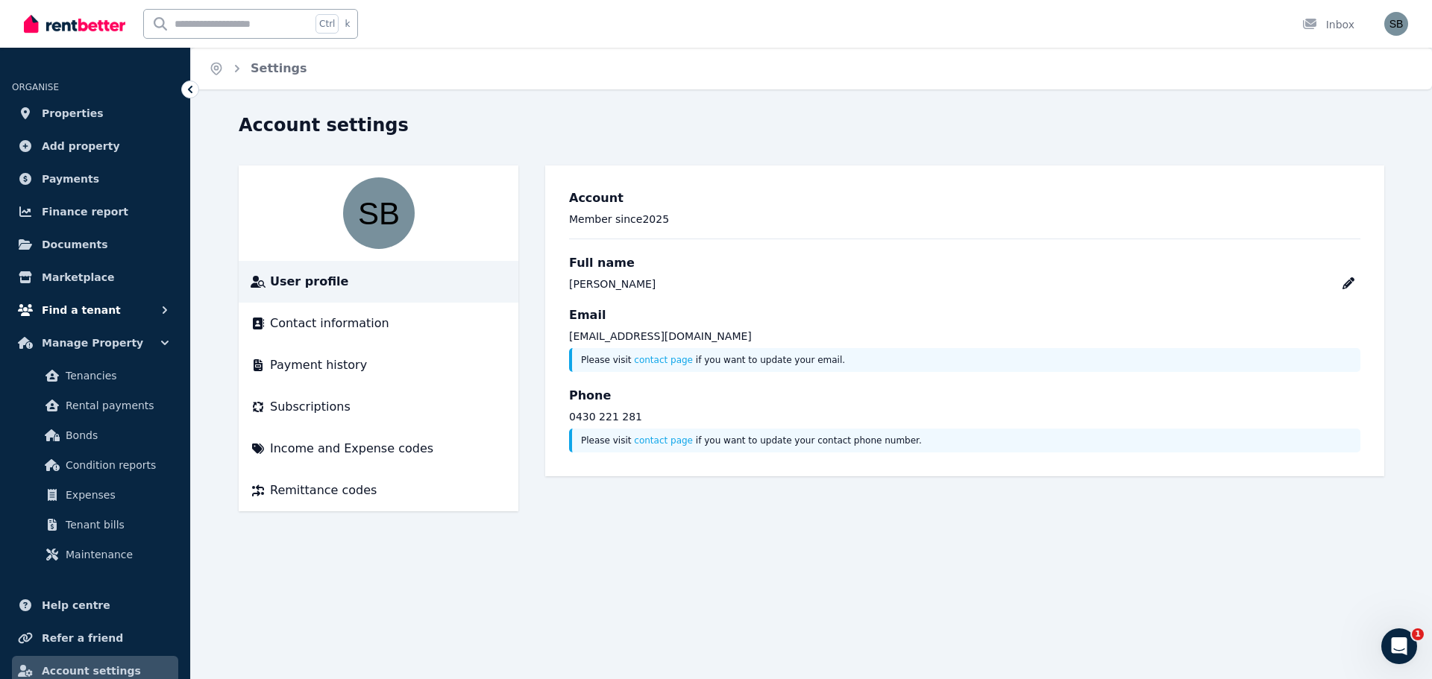
click at [87, 306] on span "Find a tenant" at bounding box center [81, 310] width 79 height 18
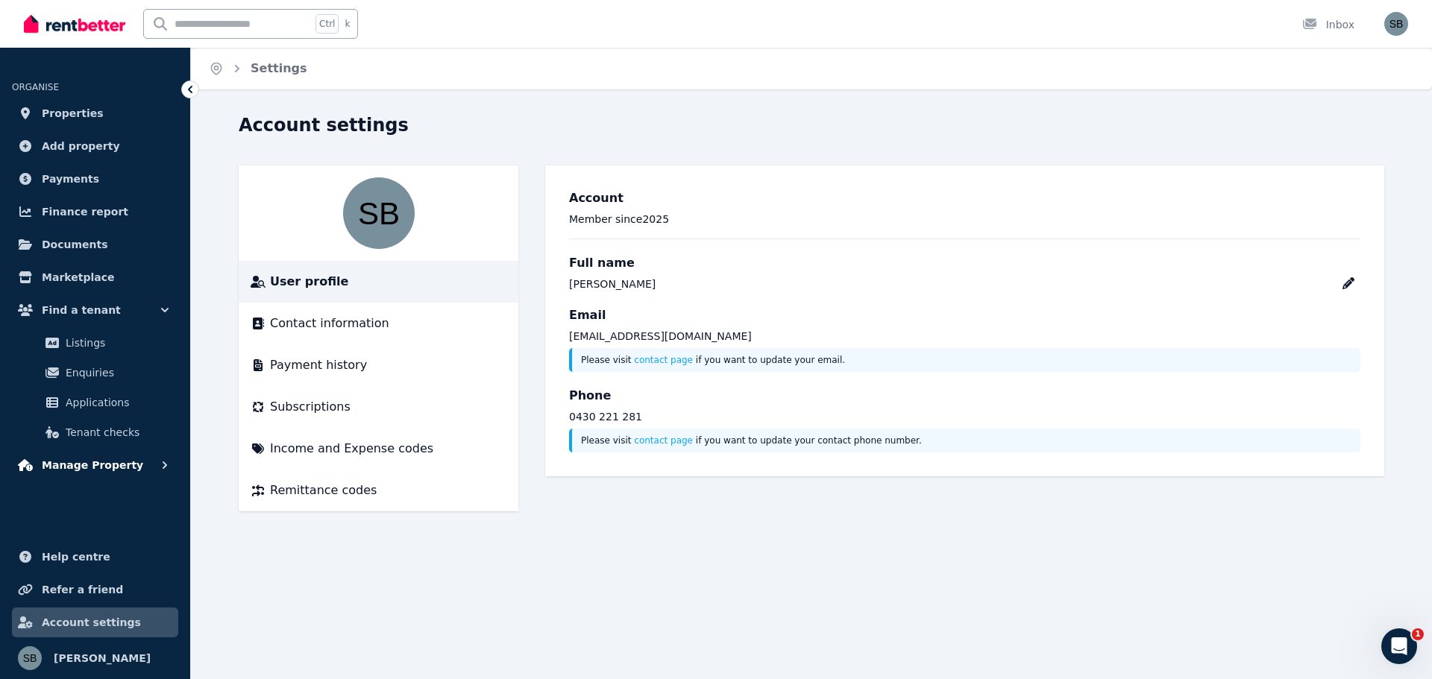
click at [108, 462] on span "Manage Property" at bounding box center [92, 465] width 101 height 18
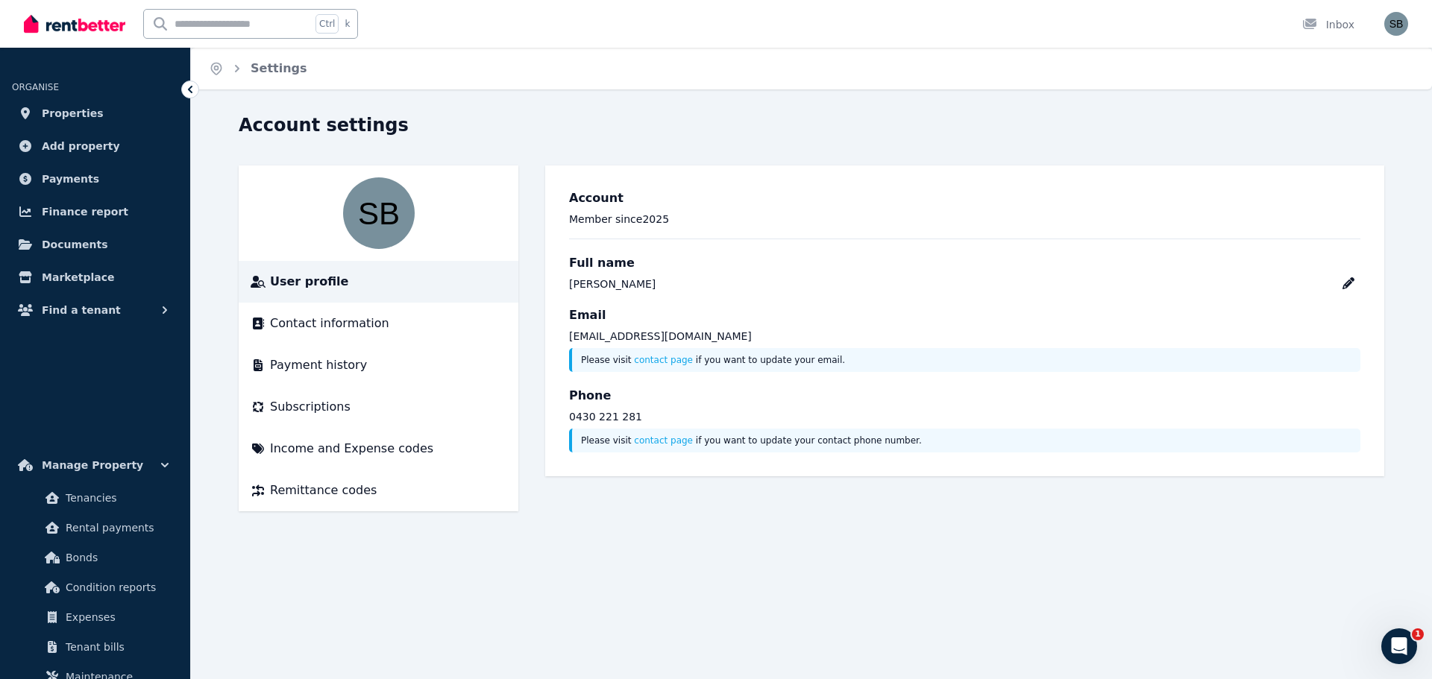
scroll to position [48, 0]
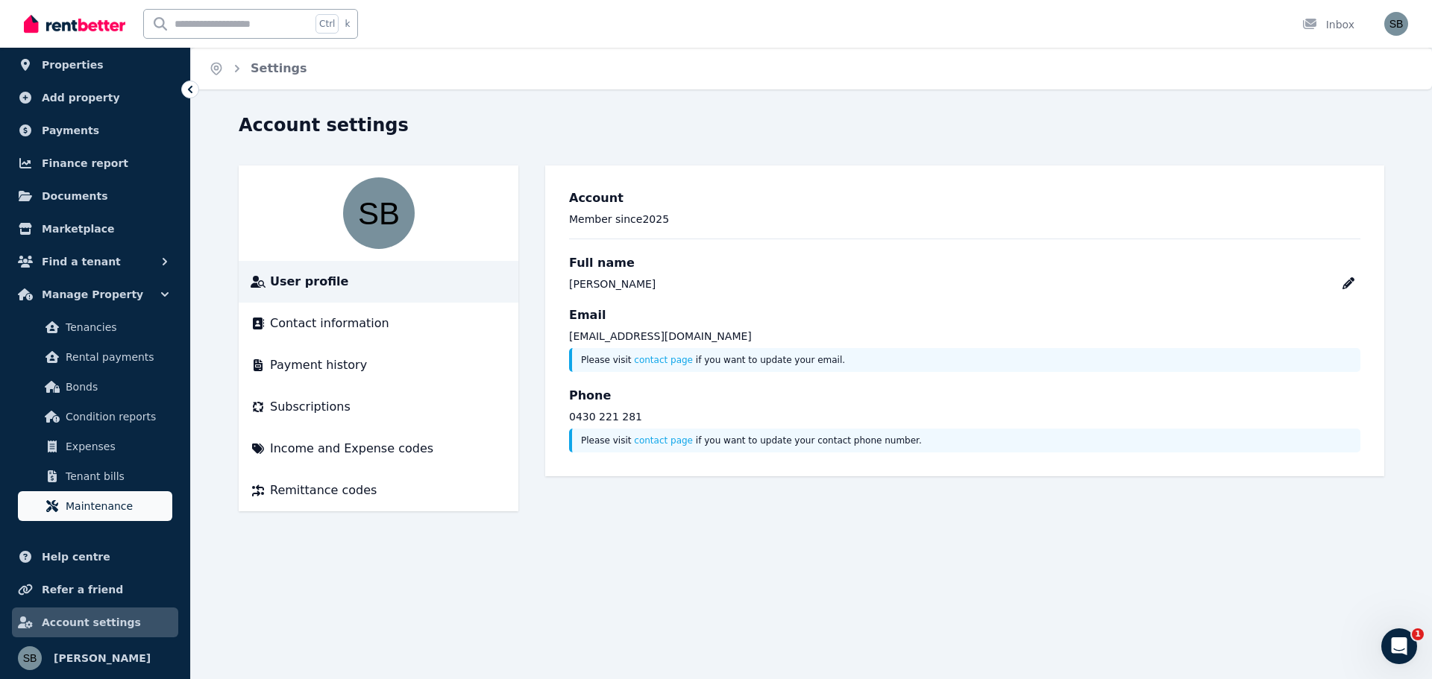
click at [104, 492] on link "Maintenance" at bounding box center [95, 507] width 154 height 30
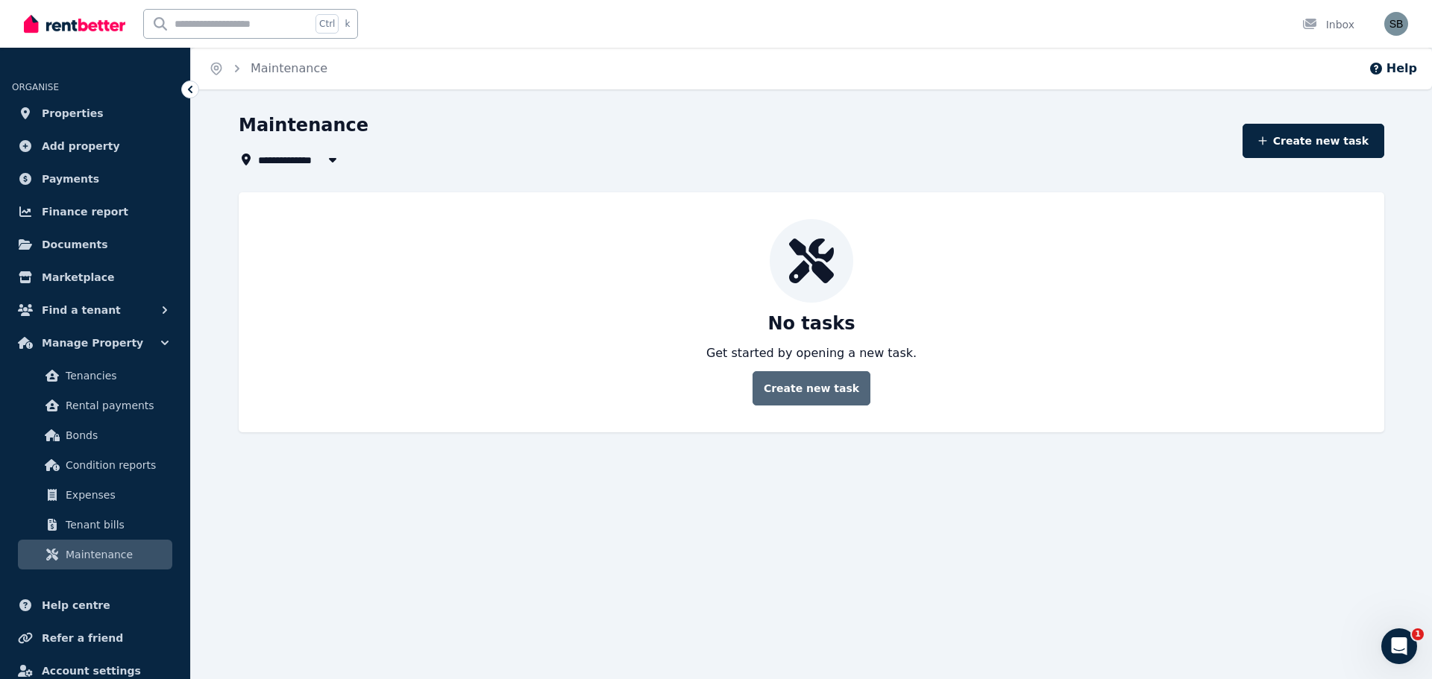
click at [795, 390] on button "Create new task" at bounding box center [812, 388] width 118 height 34
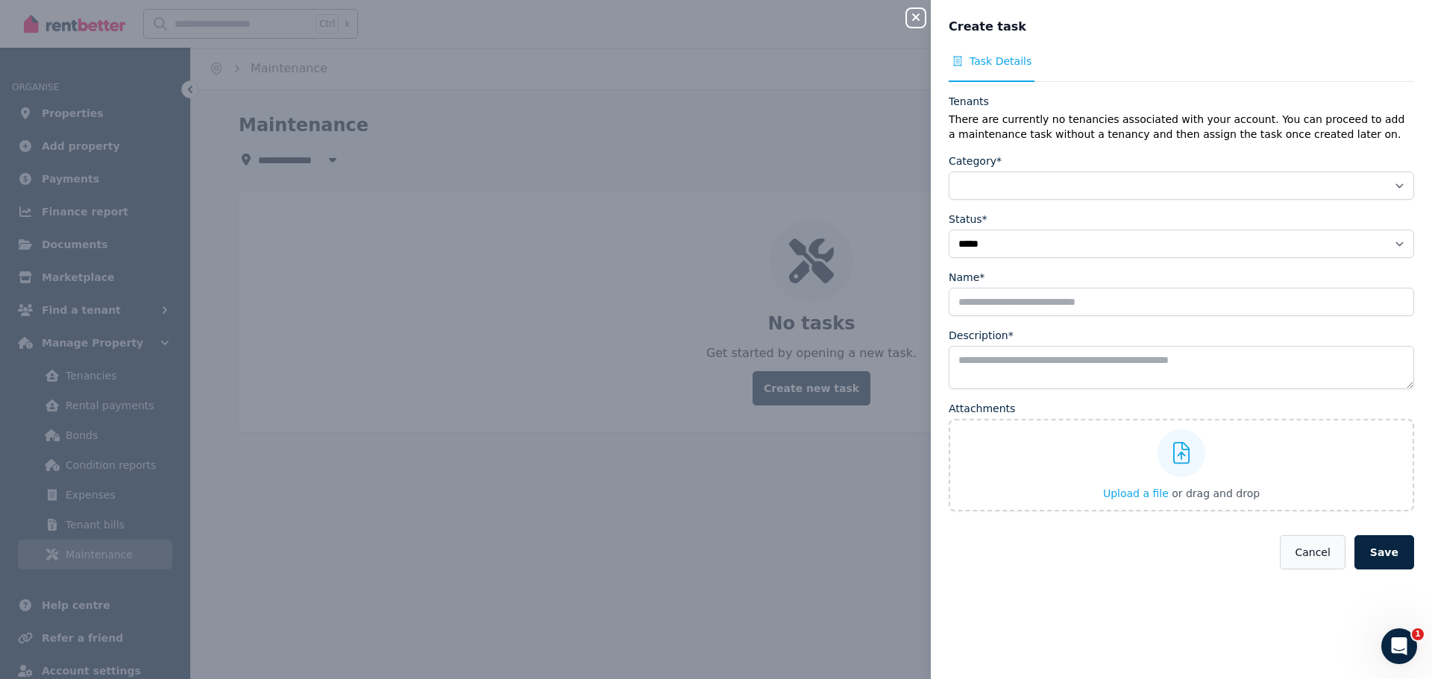
click at [1298, 553] on button "Cancel" at bounding box center [1312, 553] width 65 height 34
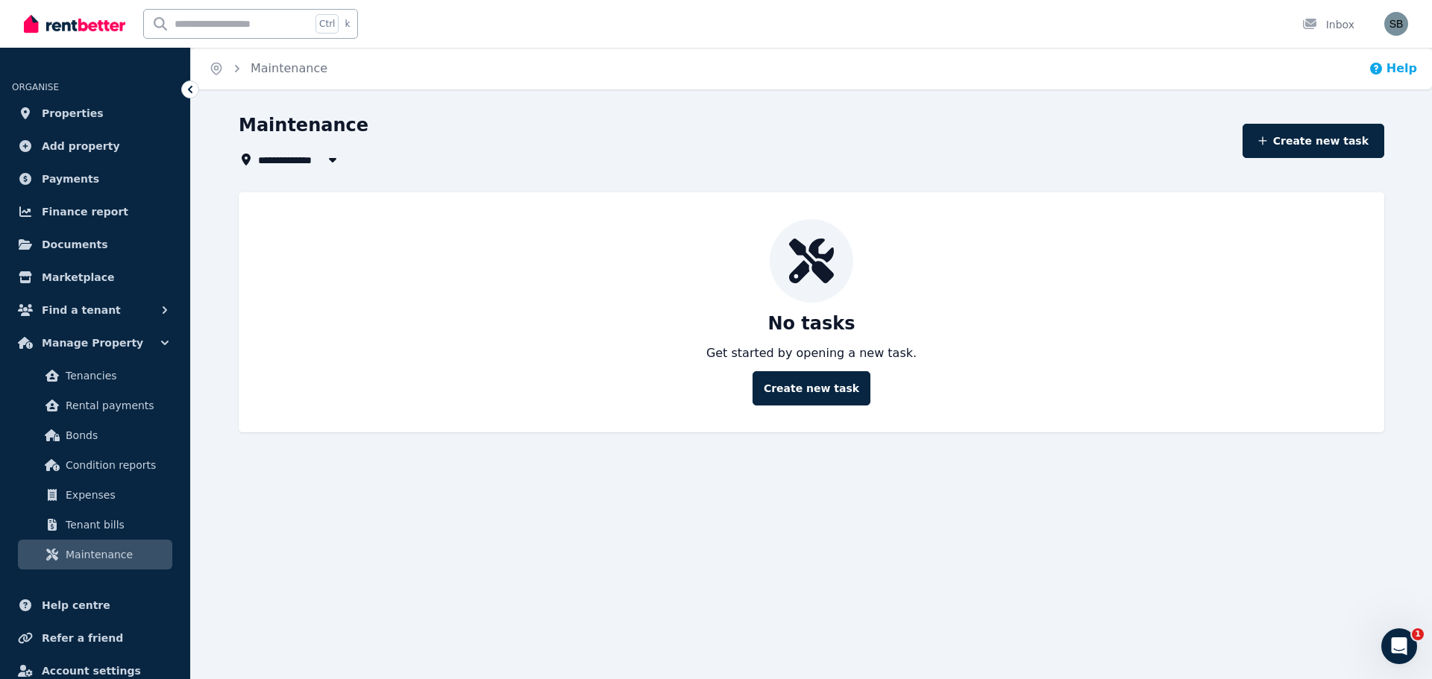
click at [1395, 69] on button "Help" at bounding box center [1393, 69] width 48 height 18
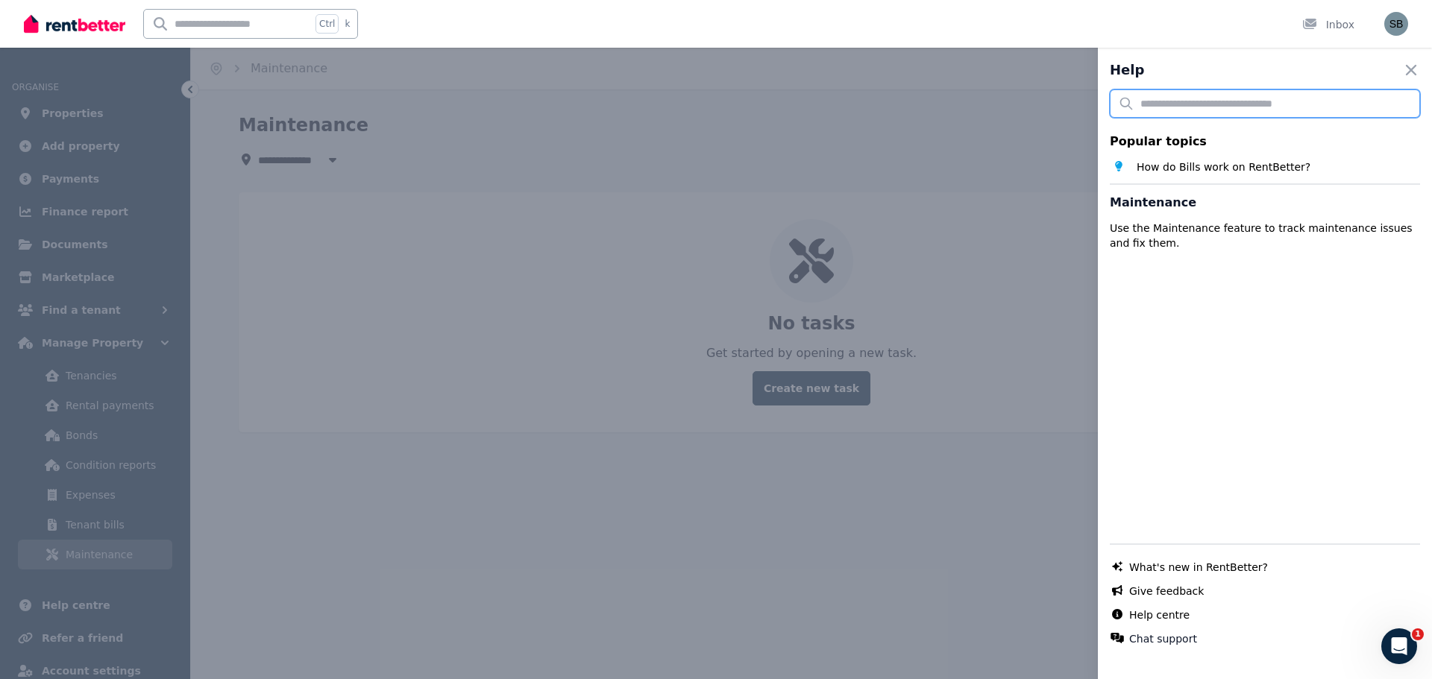
click at [1248, 101] on input "text" at bounding box center [1265, 104] width 310 height 28
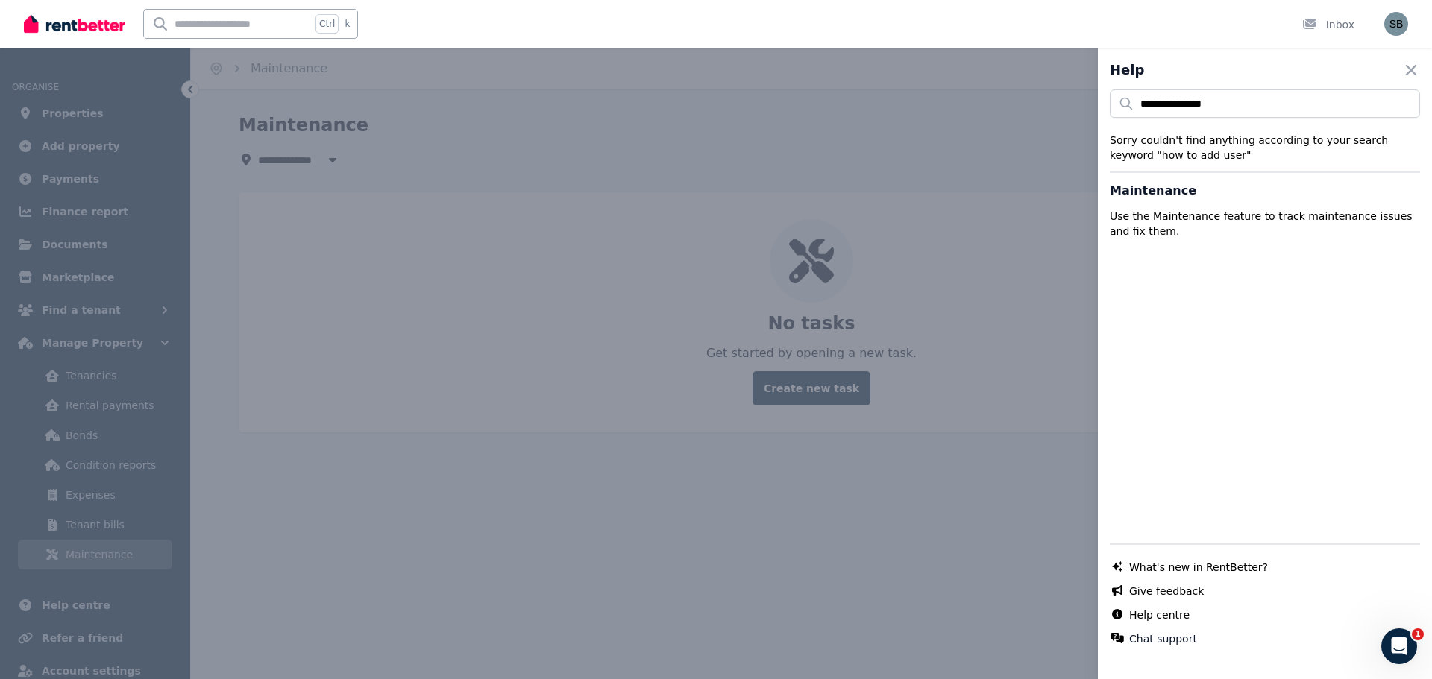
click at [1235, 118] on div "**********" at bounding box center [1265, 126] width 310 height 73
click at [1234, 118] on div "**********" at bounding box center [1265, 126] width 310 height 73
click at [1230, 97] on input "**********" at bounding box center [1265, 104] width 310 height 28
type input "**********"
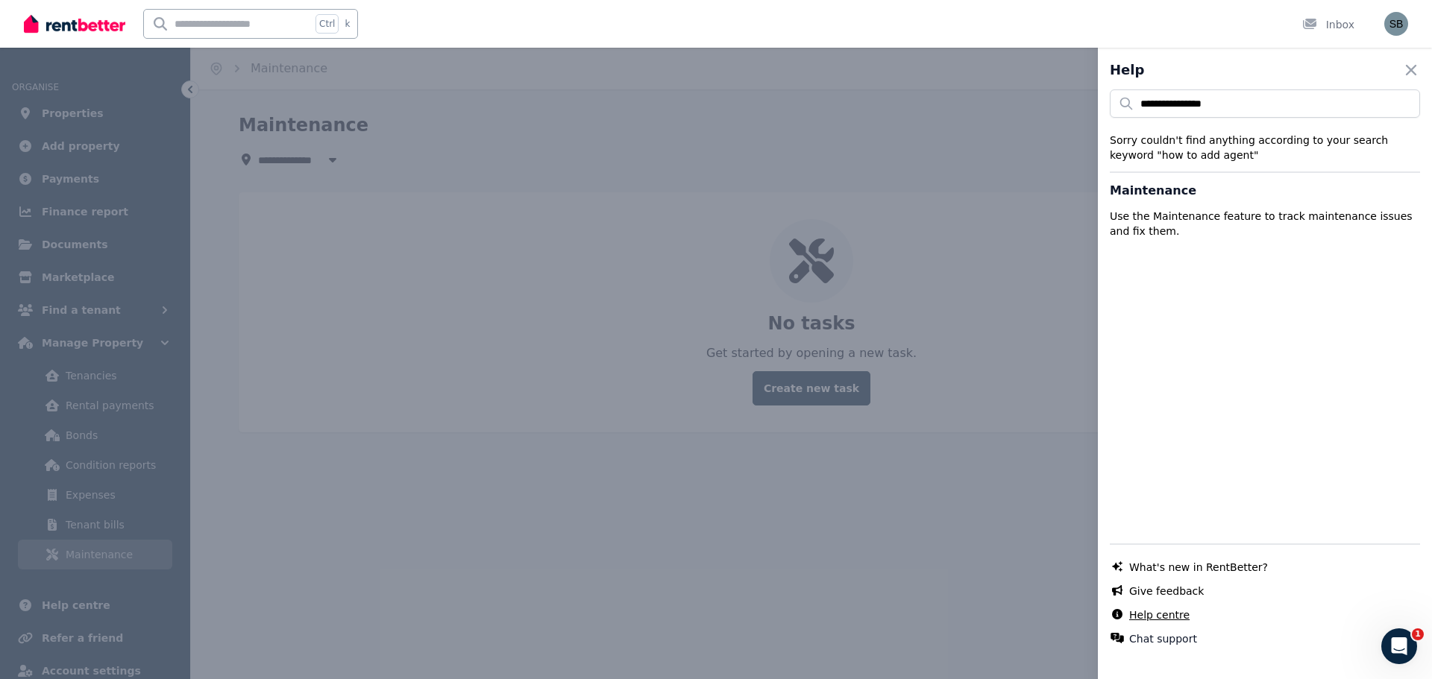
click at [1167, 610] on link "Help centre" at bounding box center [1159, 615] width 60 height 15
click at [348, 278] on div "**********" at bounding box center [716, 339] width 1432 height 679
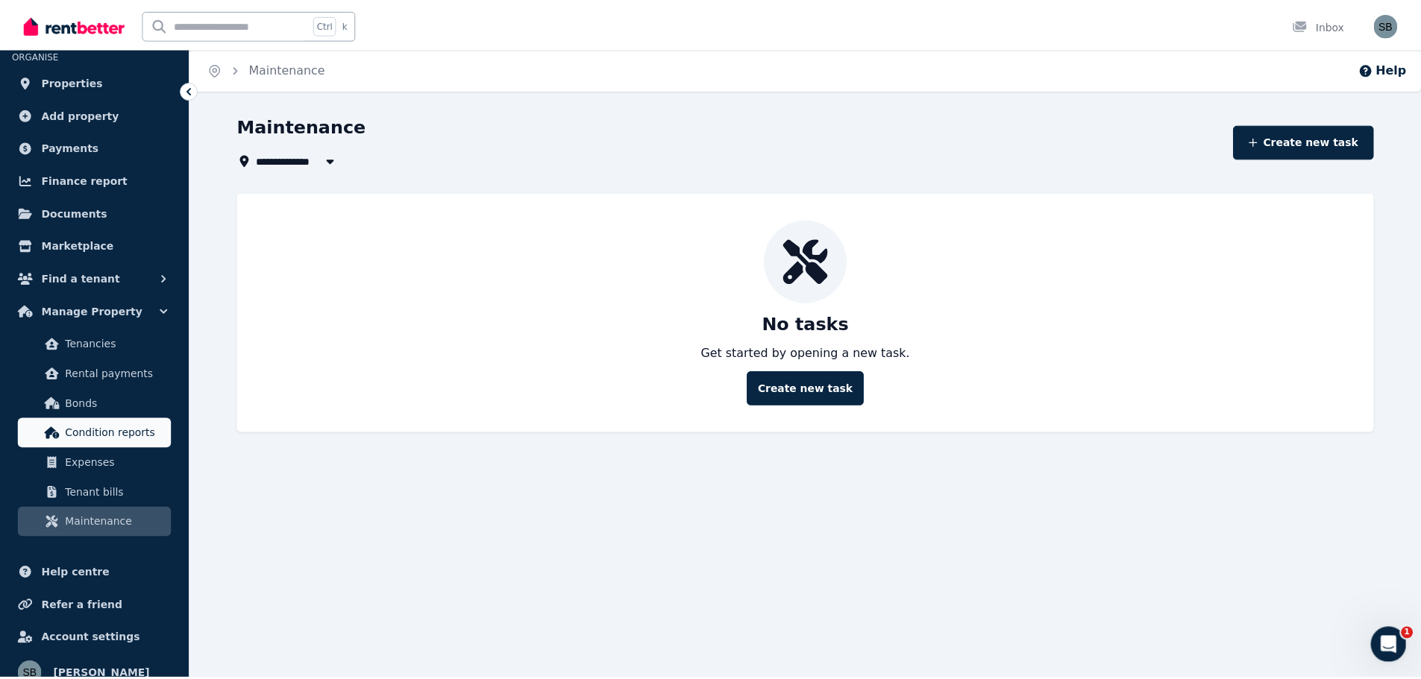
scroll to position [48, 0]
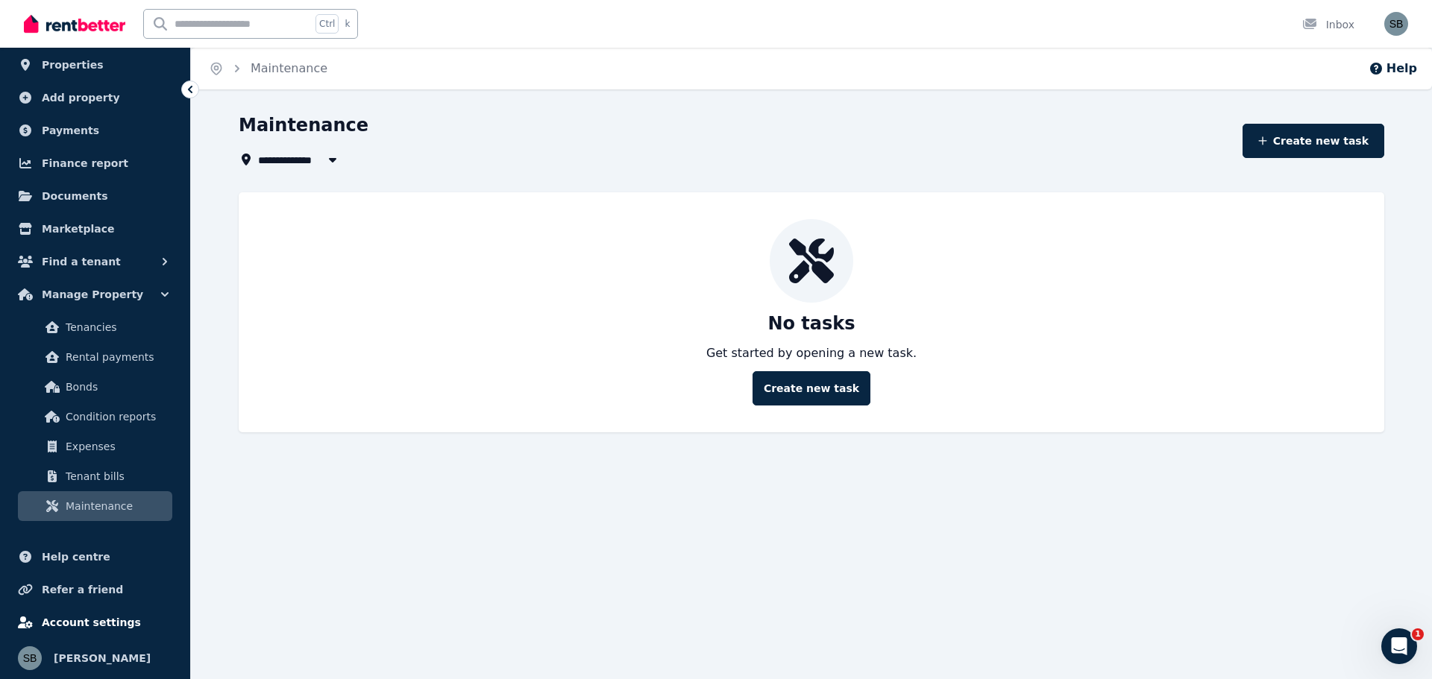
click at [102, 627] on span "Account settings" at bounding box center [91, 623] width 99 height 18
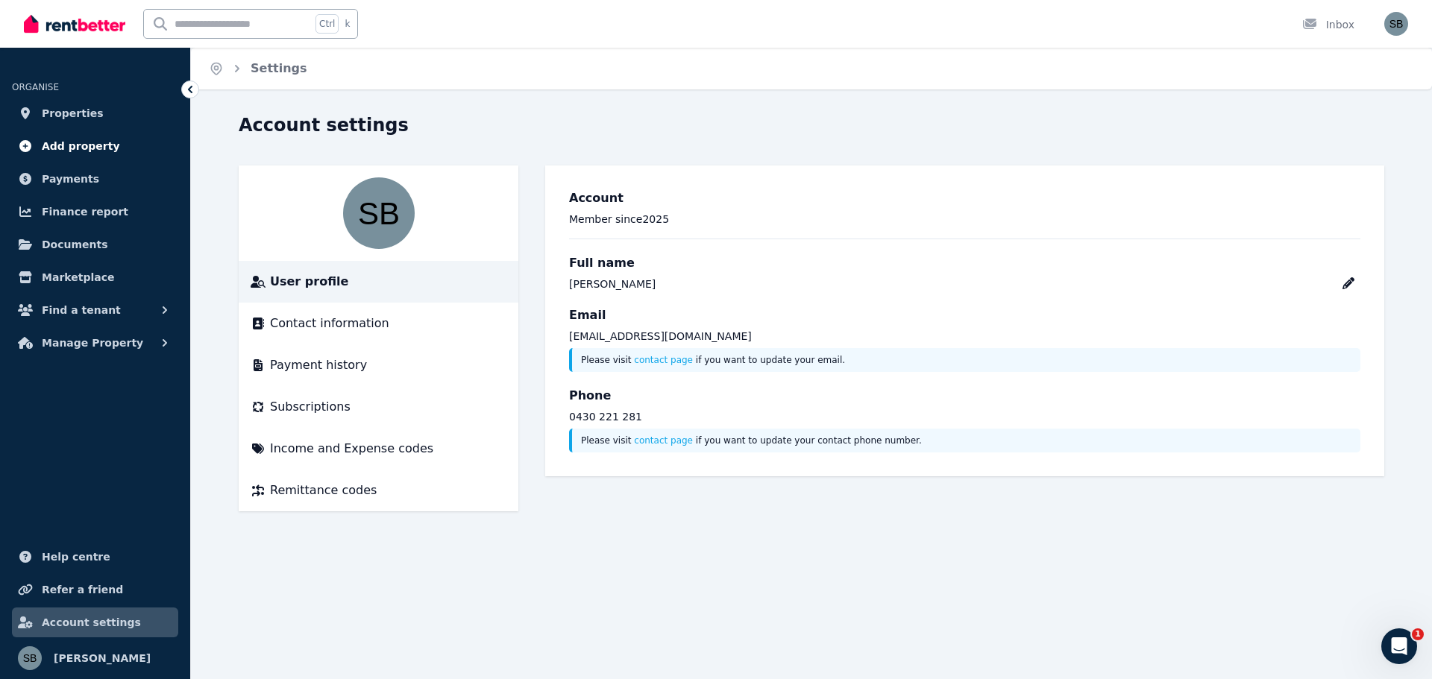
click at [81, 148] on span "Add property" at bounding box center [81, 146] width 78 height 18
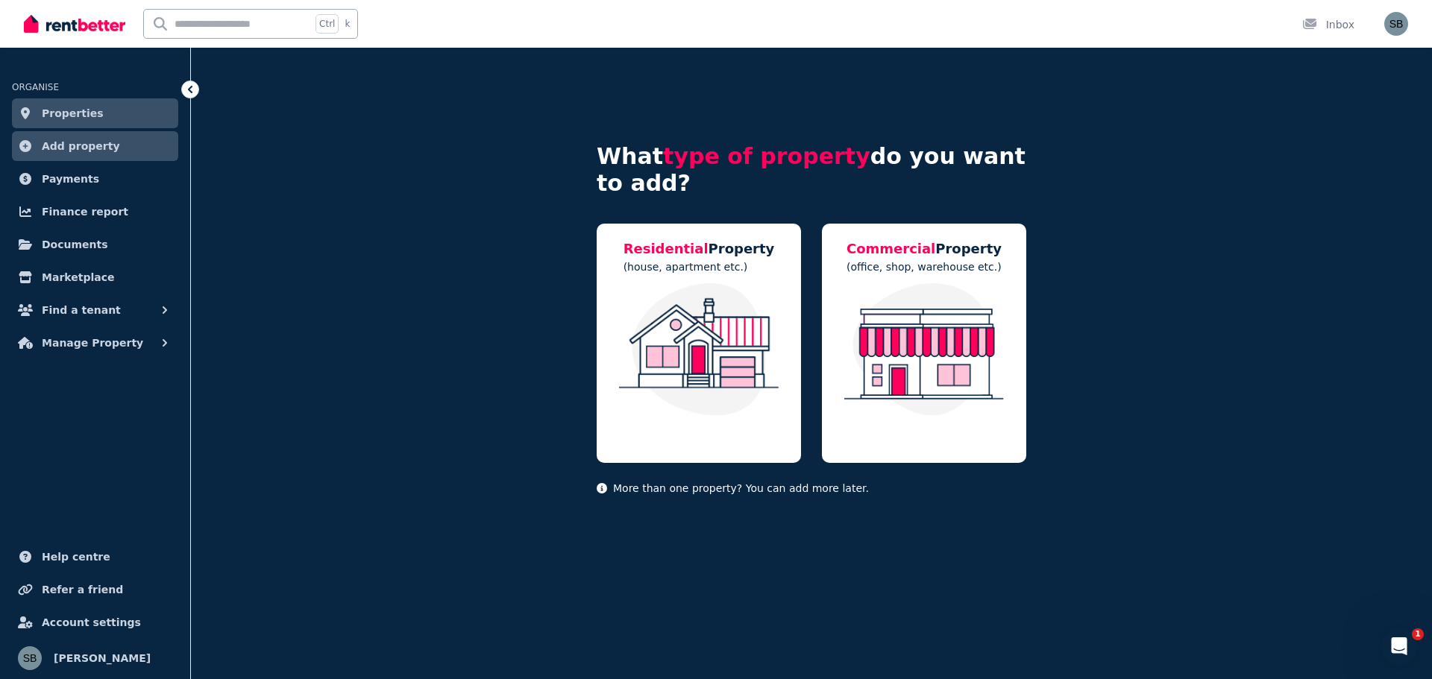
click at [72, 110] on span "Properties" at bounding box center [73, 113] width 62 height 18
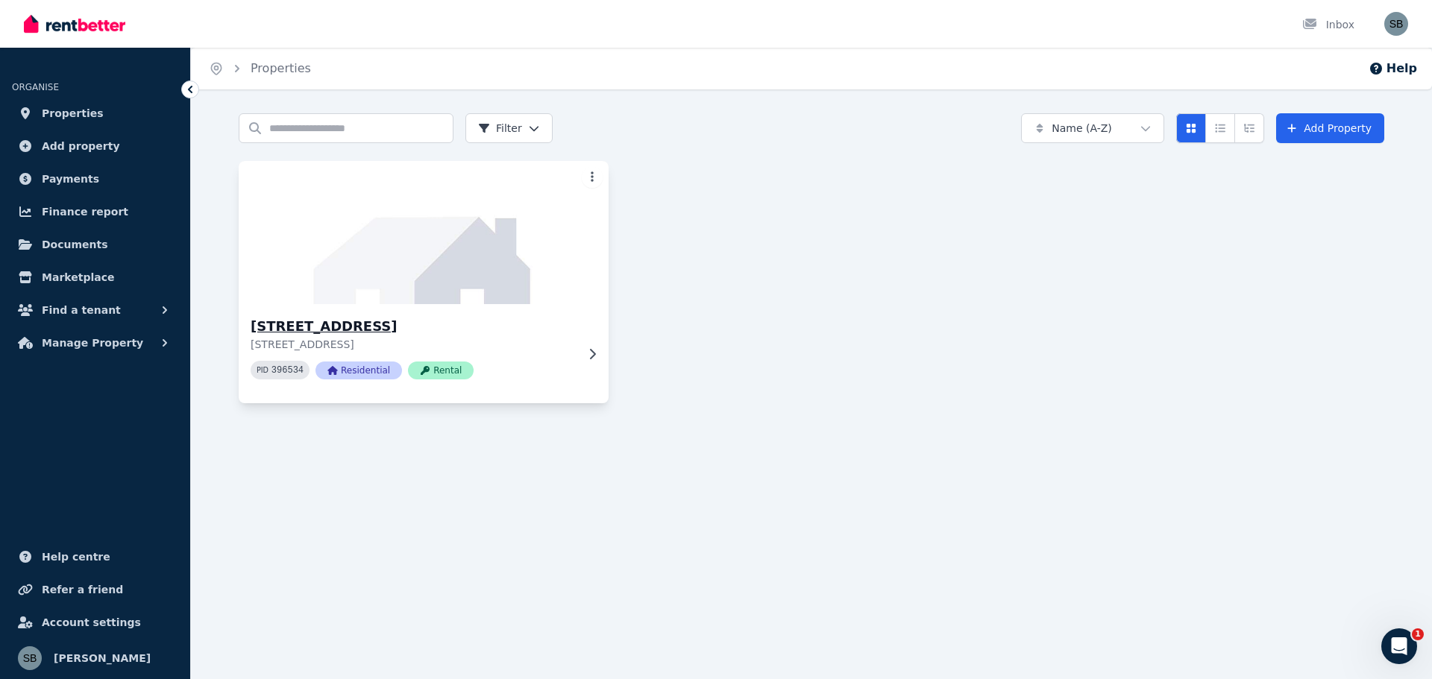
click at [591, 354] on icon at bounding box center [592, 354] width 15 height 12
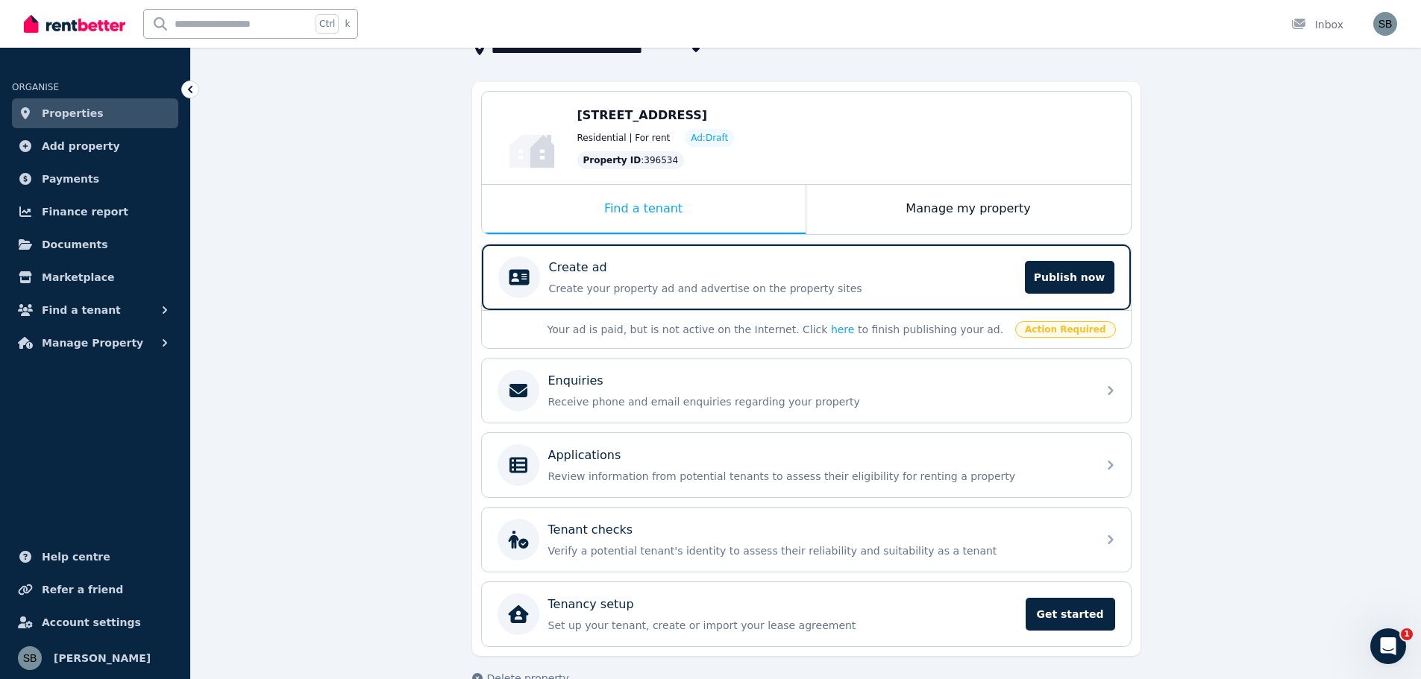
scroll to position [201, 0]
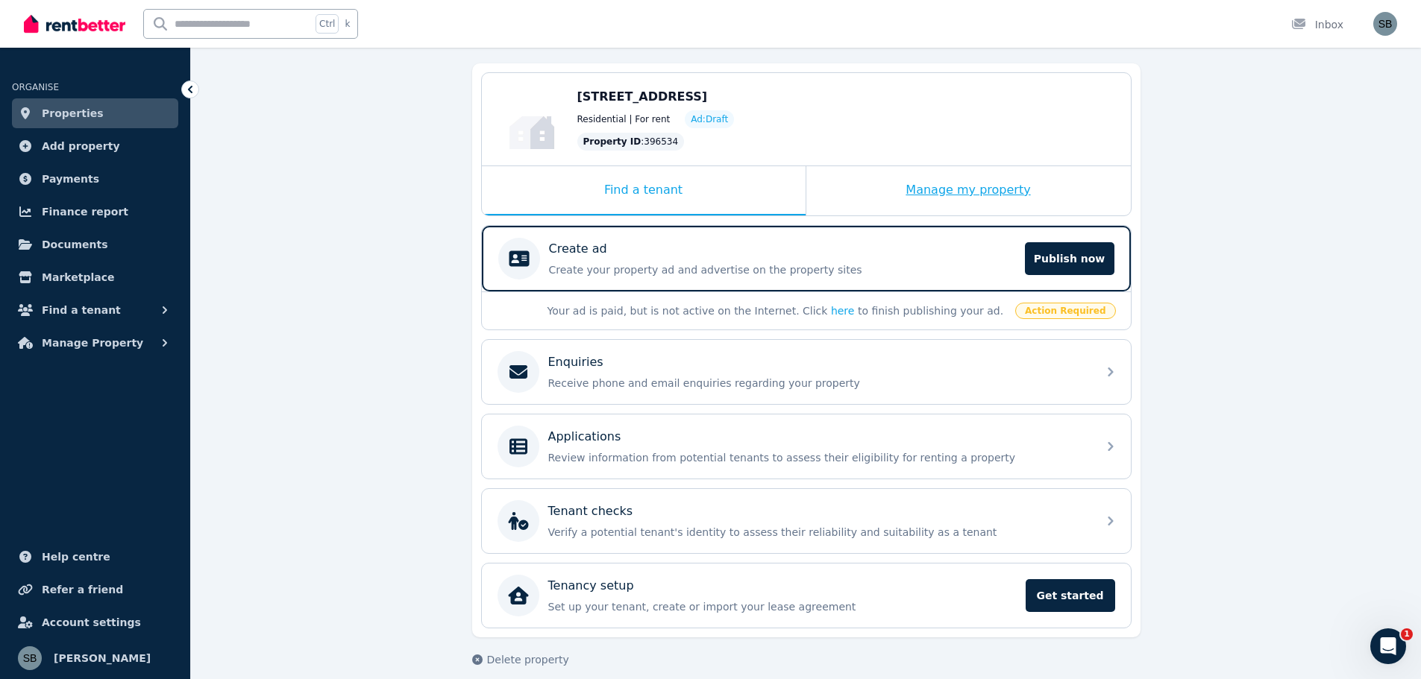
click at [928, 186] on div "Manage my property" at bounding box center [968, 190] width 324 height 49
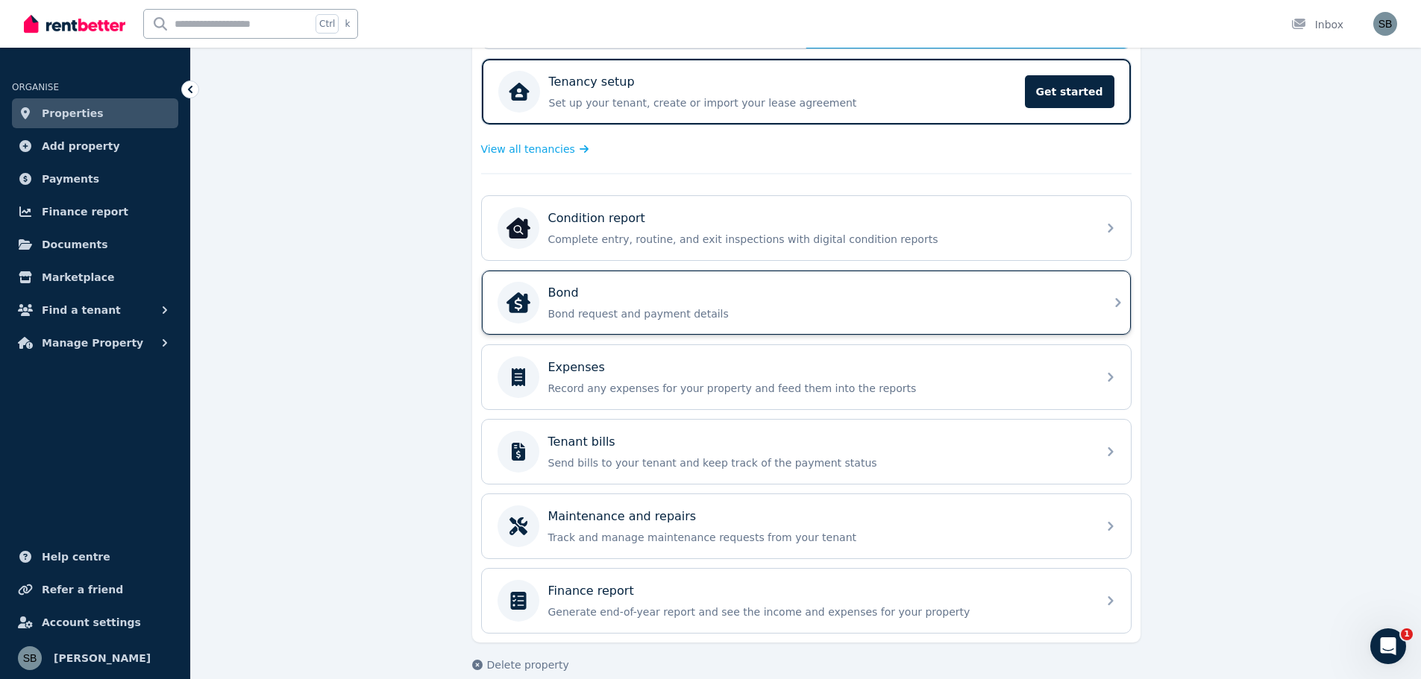
scroll to position [373, 0]
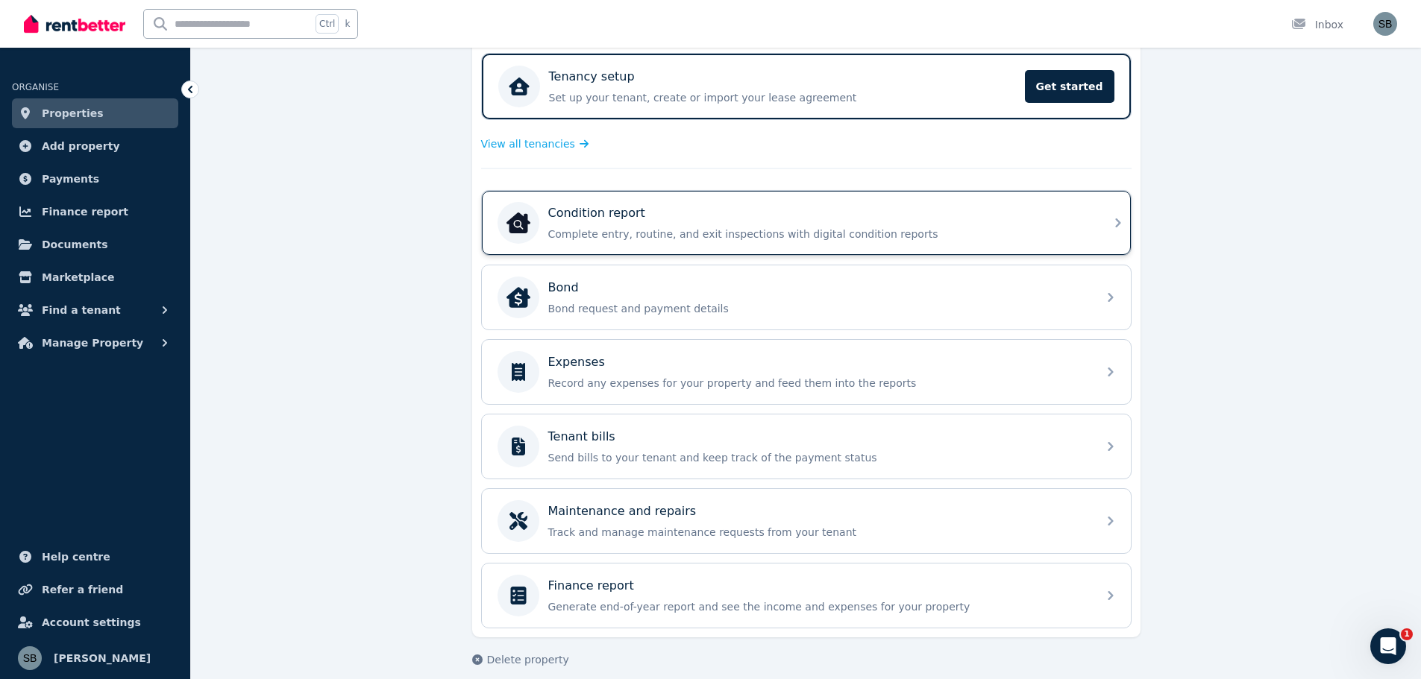
click at [694, 227] on p "Complete entry, routine, and exit inspections with digital condition reports" at bounding box center [818, 234] width 540 height 15
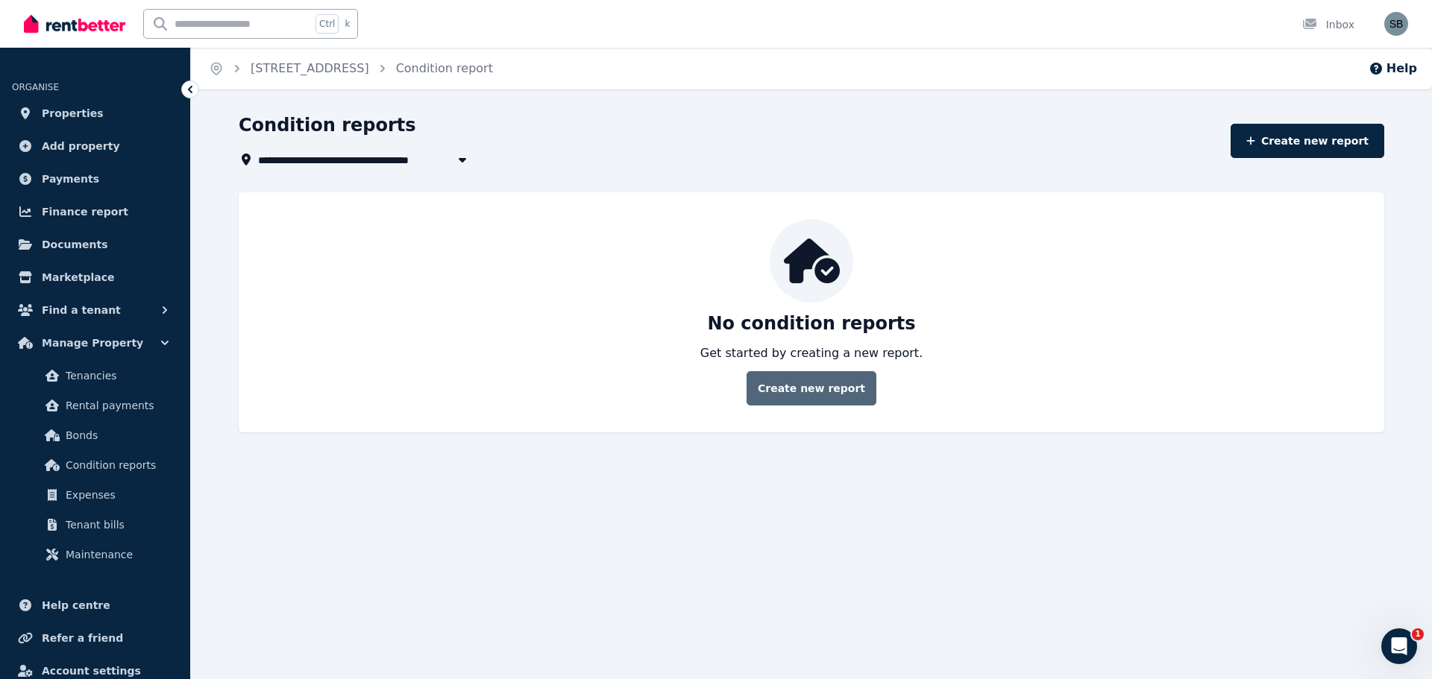
click at [782, 393] on link "Create new report" at bounding box center [812, 388] width 130 height 34
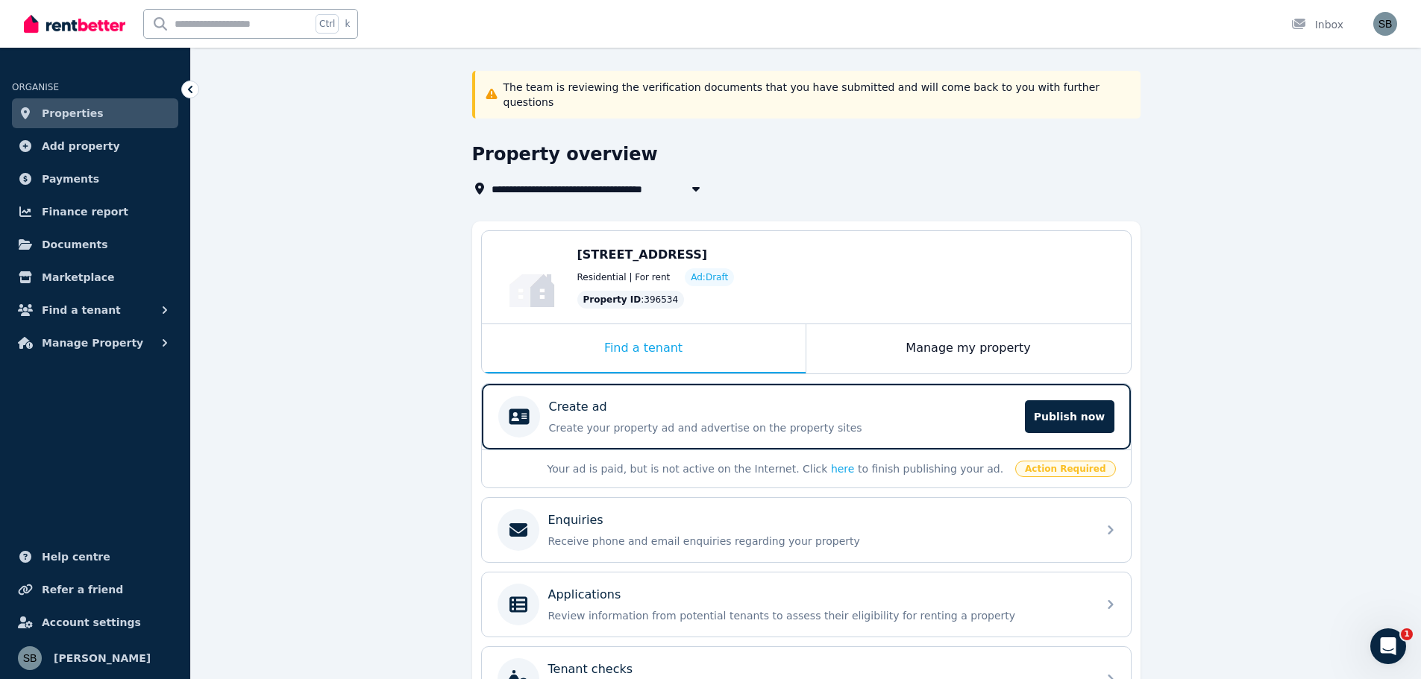
scroll to position [149, 0]
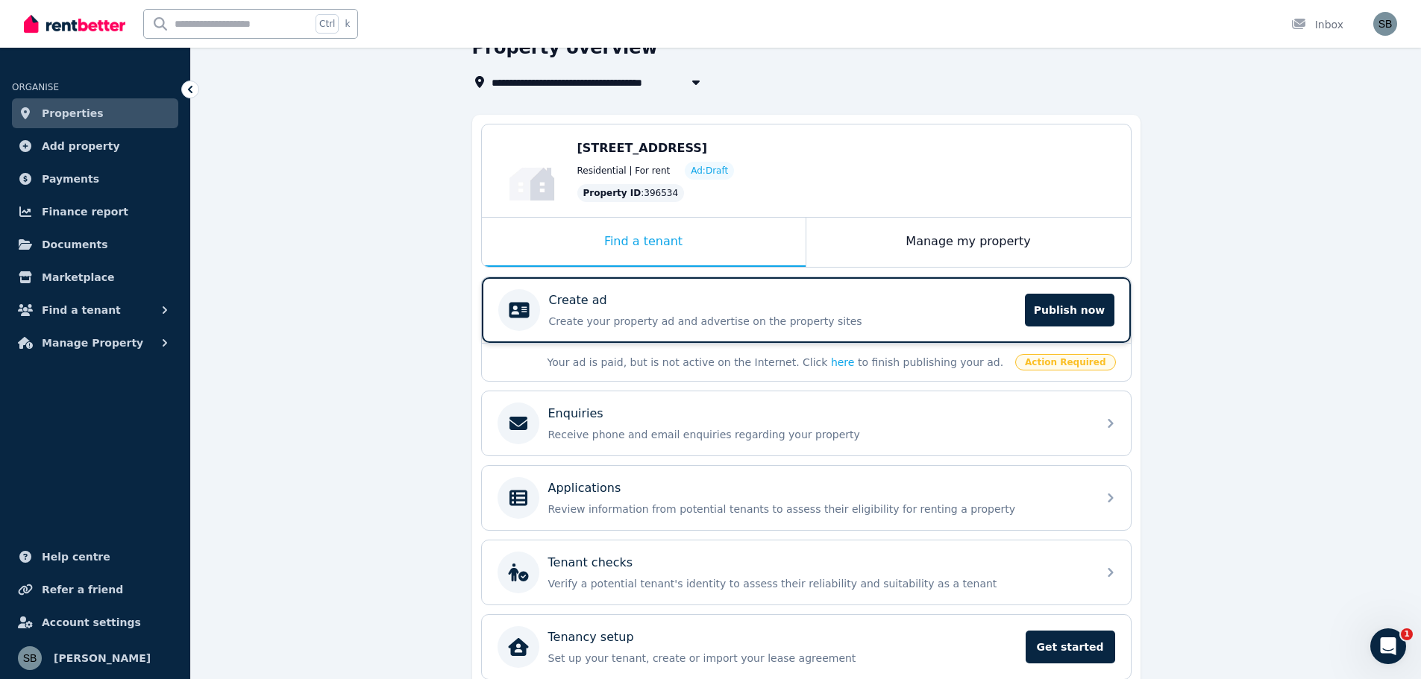
click at [867, 277] on div "Create ad Create your property ad and advertise on the property sites Publish n…" at bounding box center [806, 310] width 649 height 66
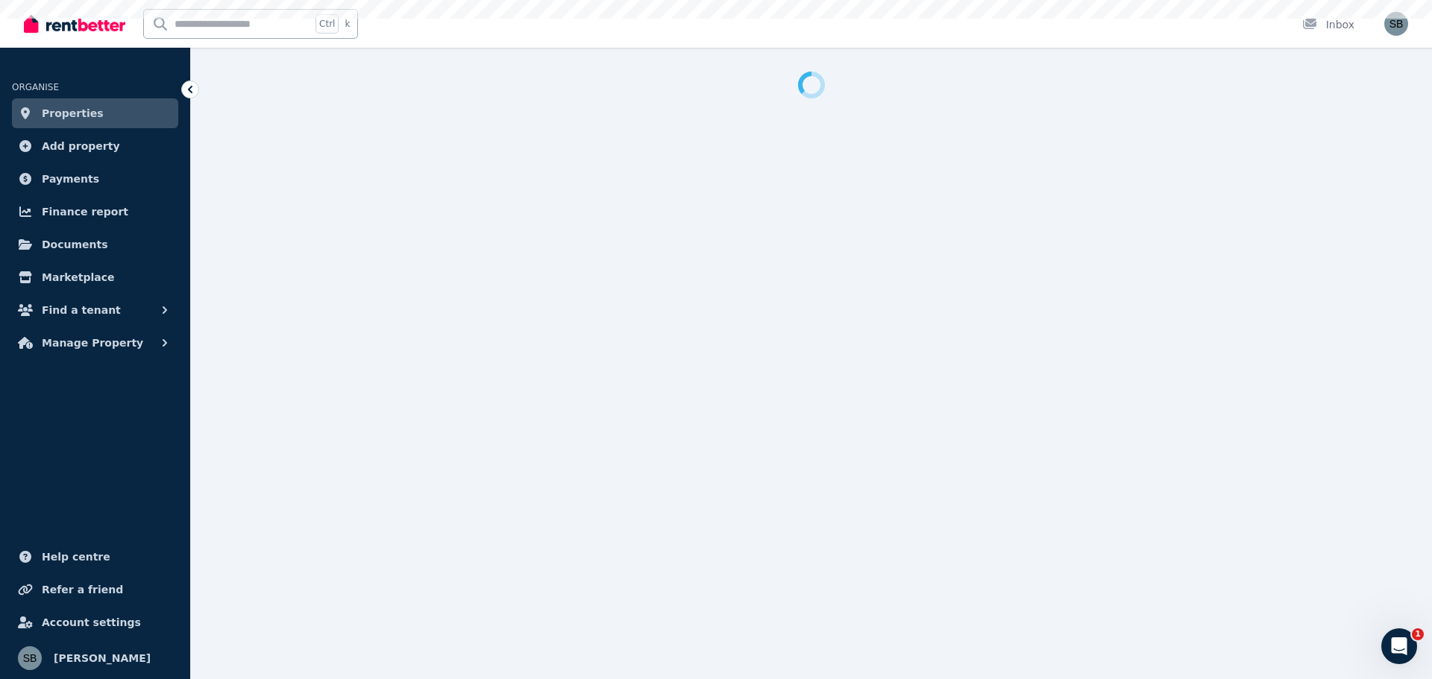
click at [882, 241] on div at bounding box center [716, 339] width 1432 height 679
select select "**"
select select "**********"
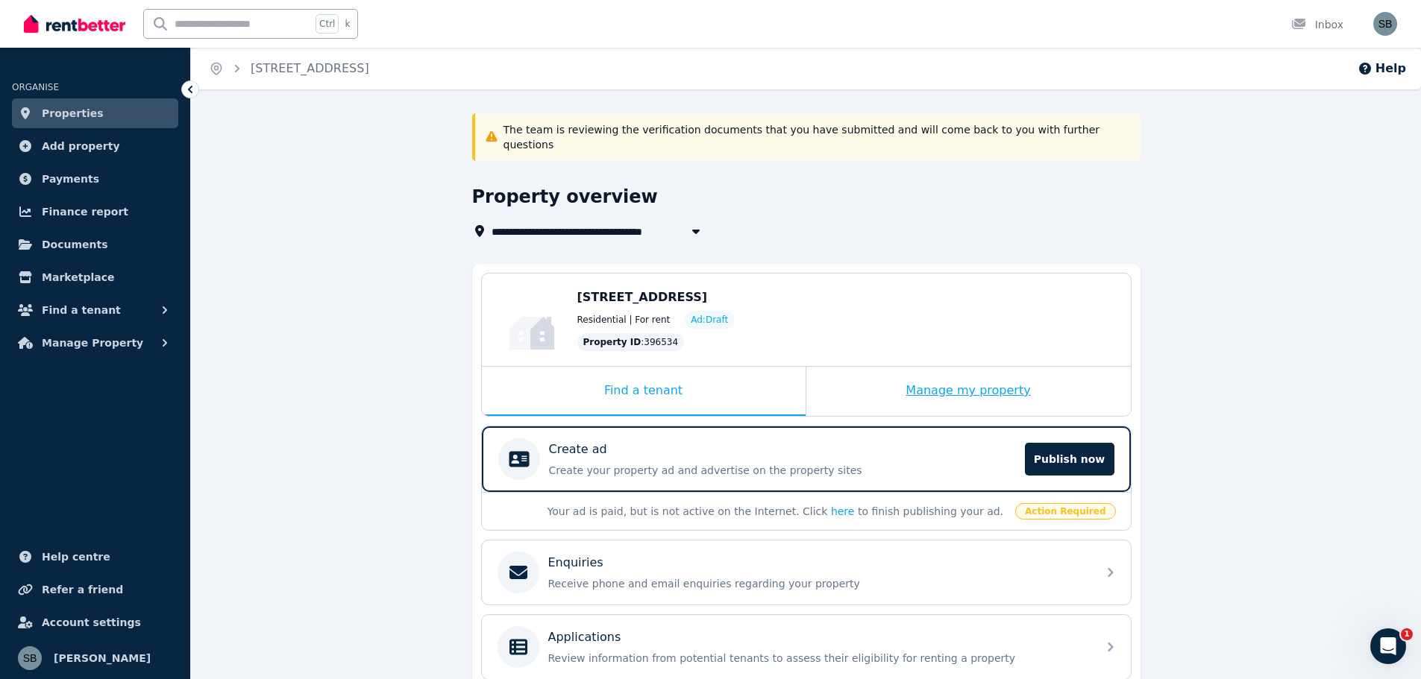
click at [899, 367] on div "Manage my property" at bounding box center [968, 391] width 324 height 49
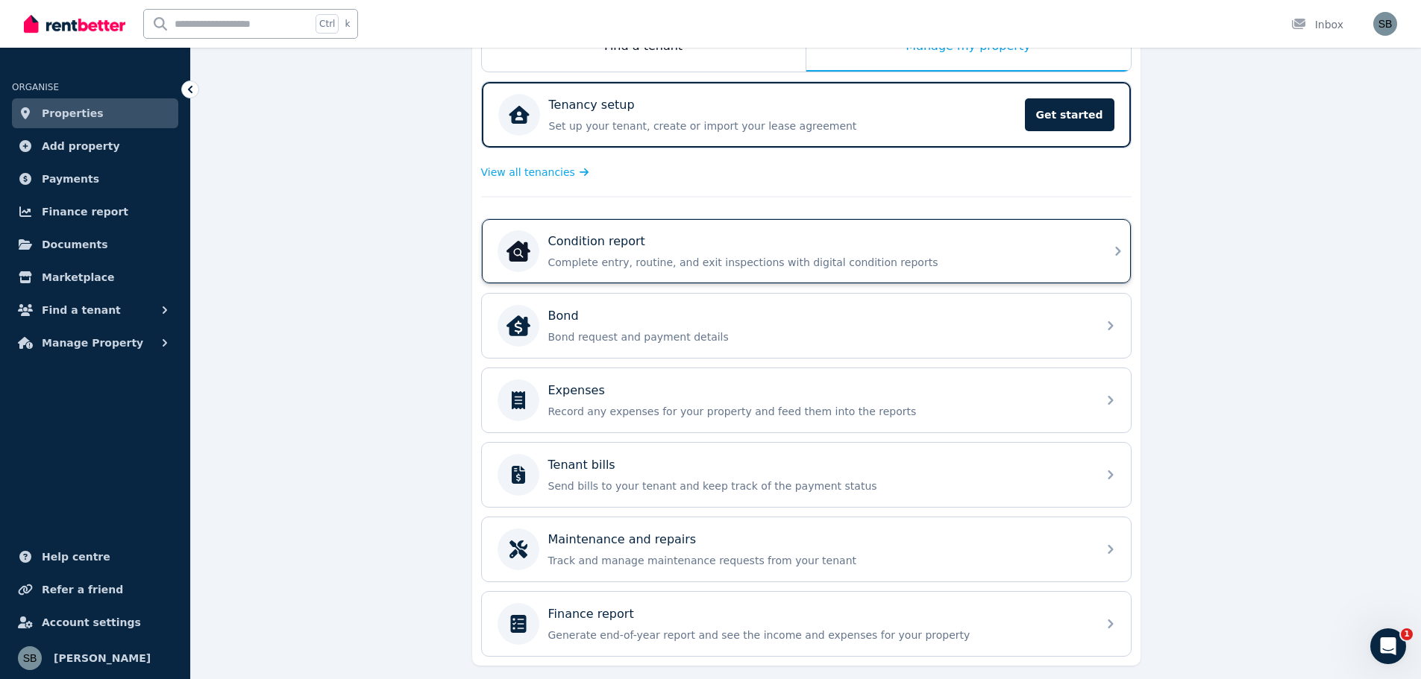
scroll to position [373, 0]
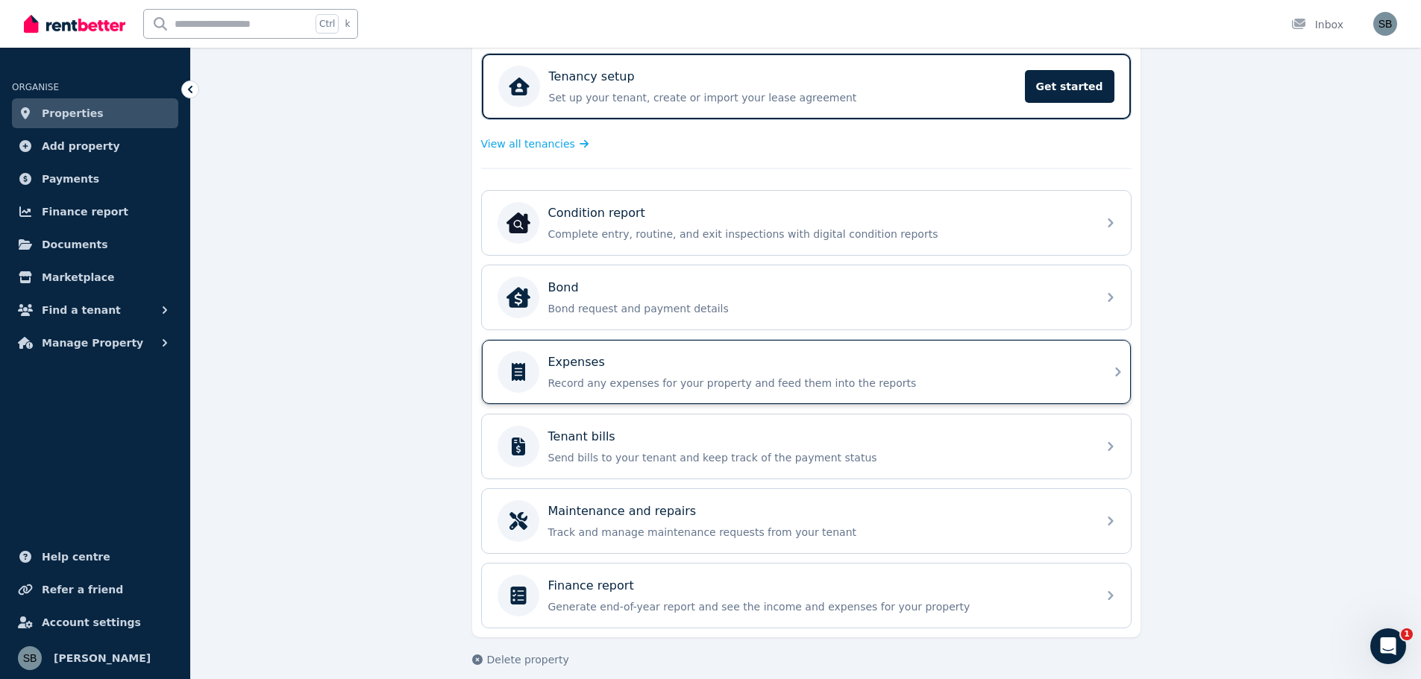
click at [636, 357] on div "Expenses Record any expenses for your property and feed them into the reports" at bounding box center [818, 372] width 540 height 37
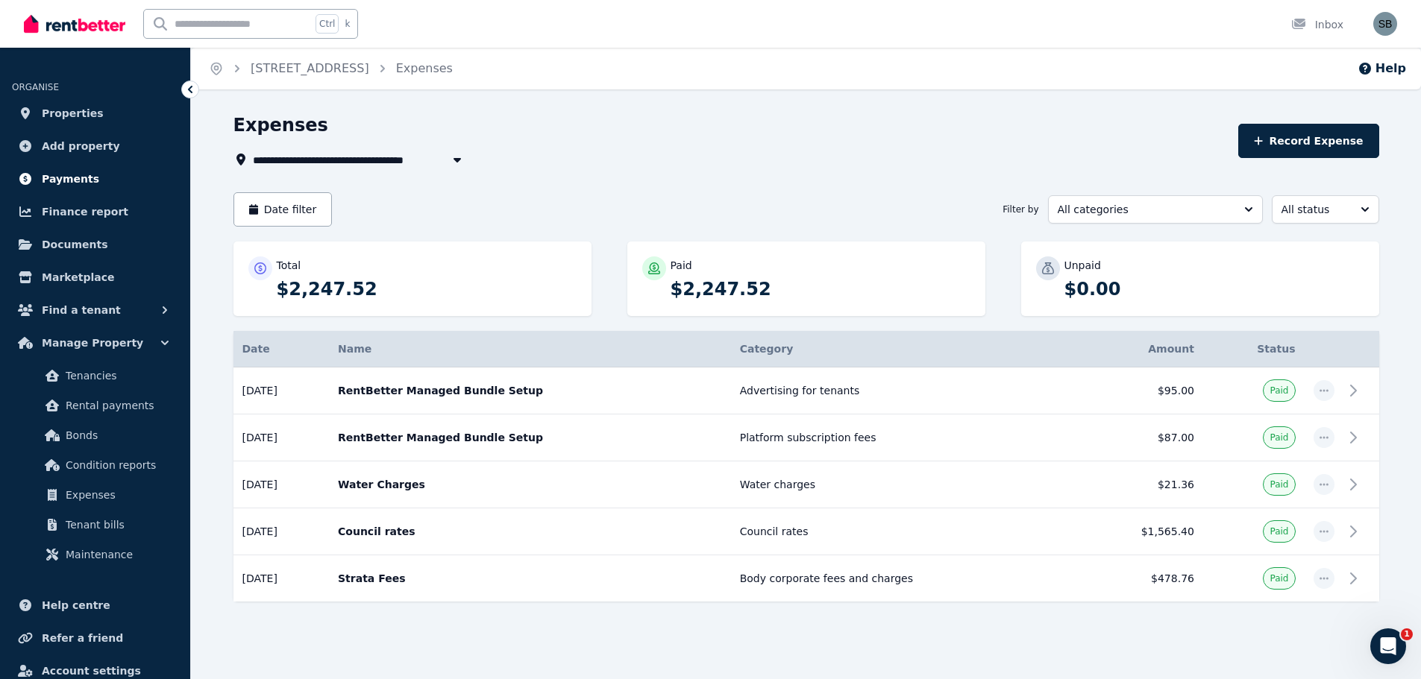
click at [84, 174] on span "Payments" at bounding box center [70, 179] width 57 height 18
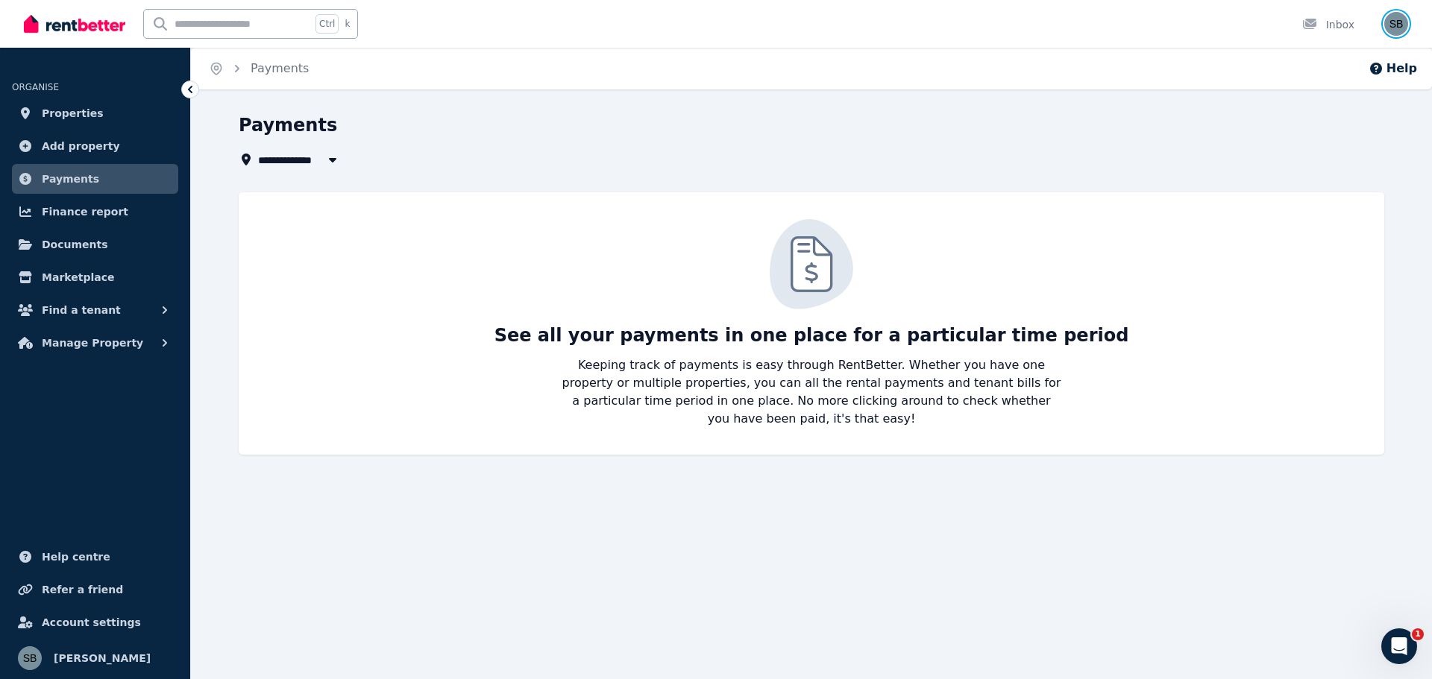
click at [1406, 29] on img "button" at bounding box center [1396, 24] width 24 height 24
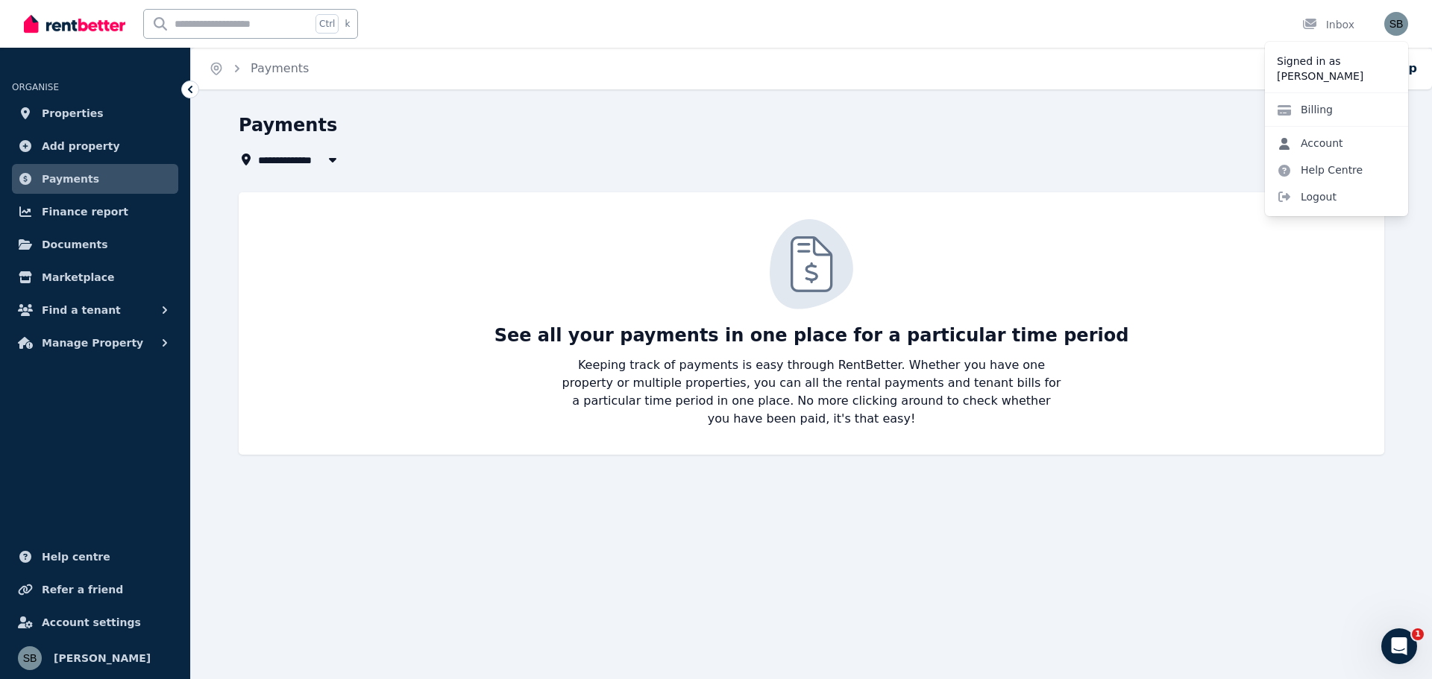
click at [1331, 145] on link "Account" at bounding box center [1310, 143] width 90 height 27
